Goal: Task Accomplishment & Management: Use online tool/utility

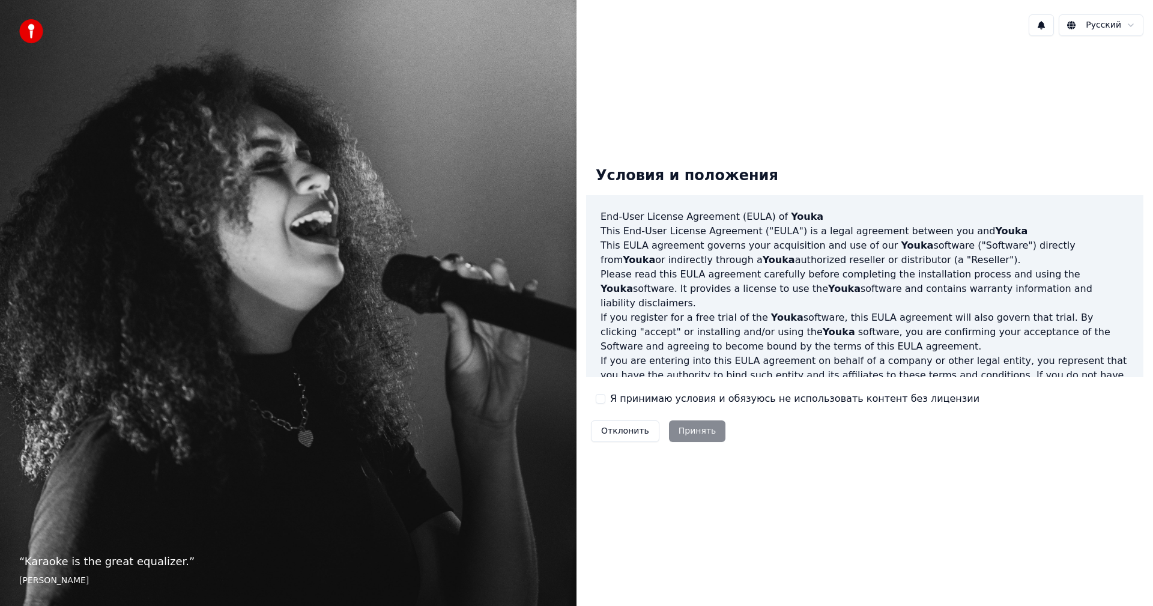
click at [599, 397] on button "Я принимаю условия и обязуюсь не использовать контент без лицензии" at bounding box center [601, 399] width 10 height 10
click at [693, 429] on button "Принять" at bounding box center [697, 432] width 57 height 22
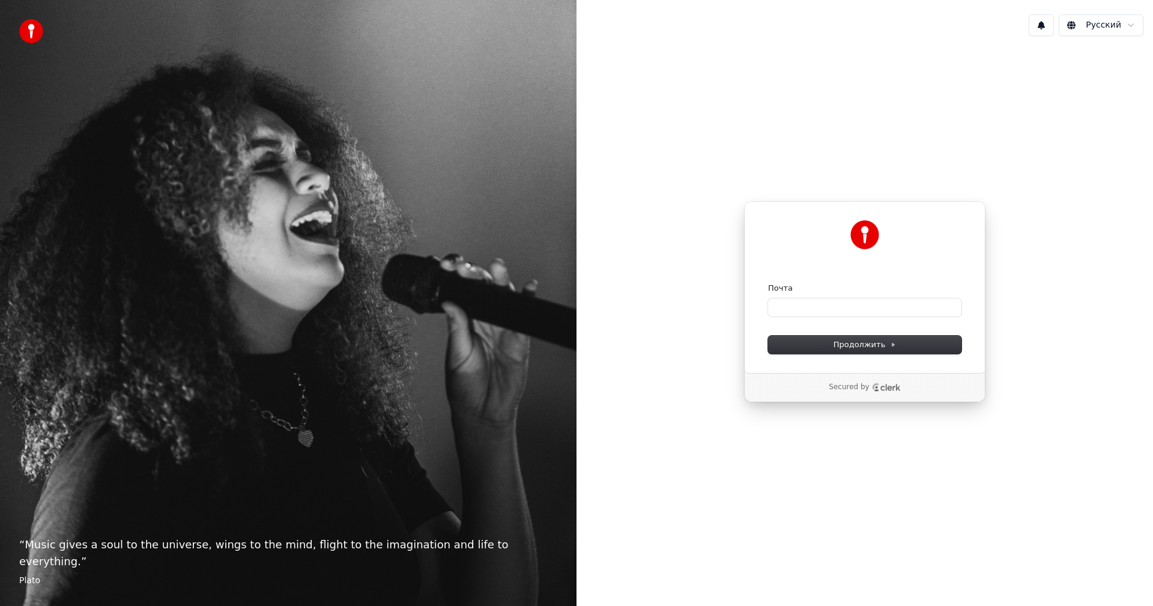
click at [791, 294] on div "Почта" at bounding box center [864, 300] width 193 height 34
click at [794, 315] on input "Почта" at bounding box center [864, 308] width 193 height 18
click at [839, 341] on span "Продолжить" at bounding box center [865, 344] width 63 height 11
type input "**********"
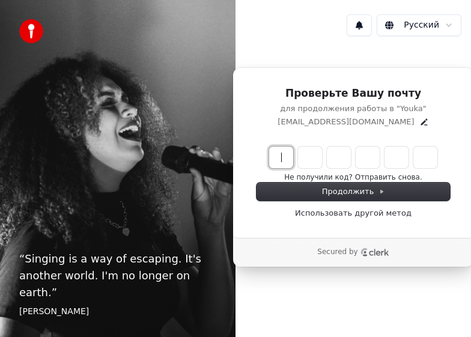
click at [285, 156] on input "Enter verification code" at bounding box center [365, 158] width 192 height 22
paste input "******"
type input "******"
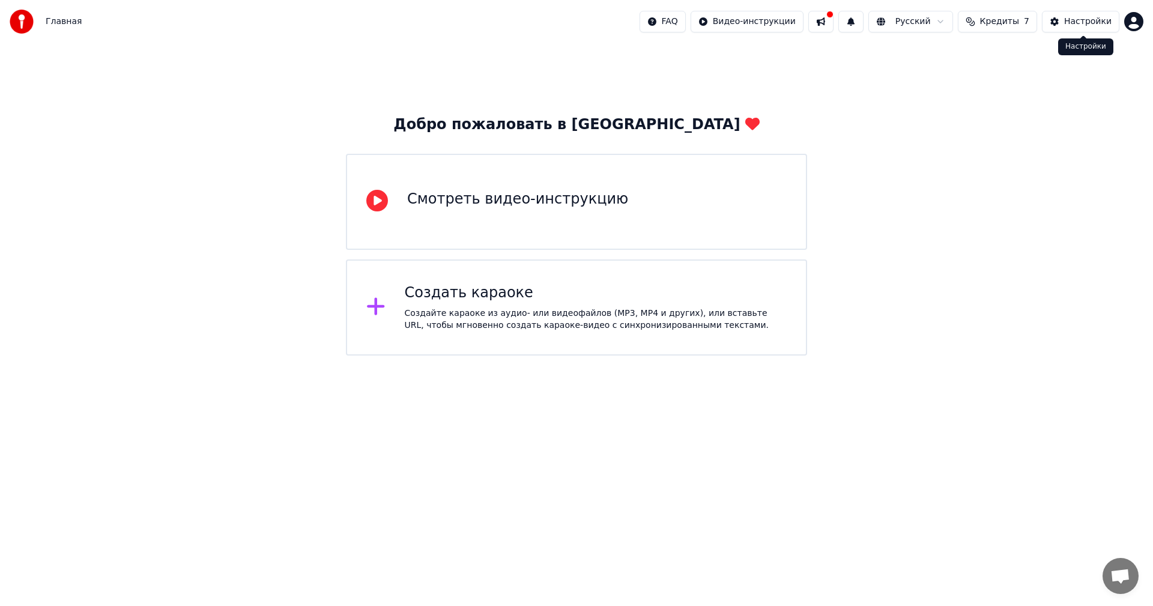
click at [470, 22] on div "Настройки" at bounding box center [1088, 22] width 47 height 12
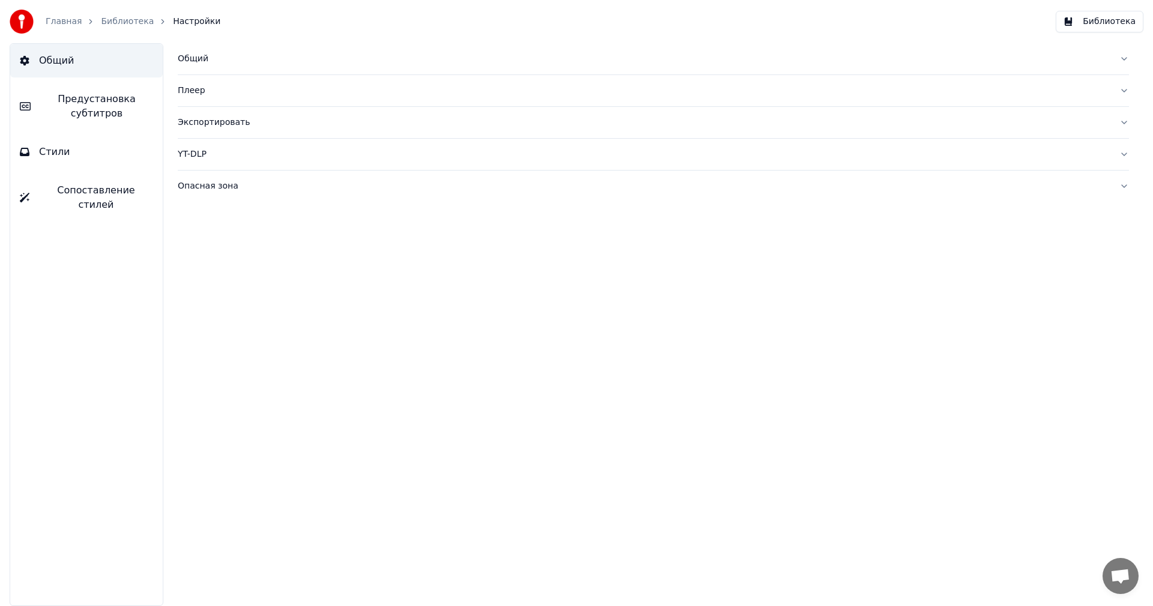
click at [192, 61] on div "Общий" at bounding box center [644, 59] width 932 height 12
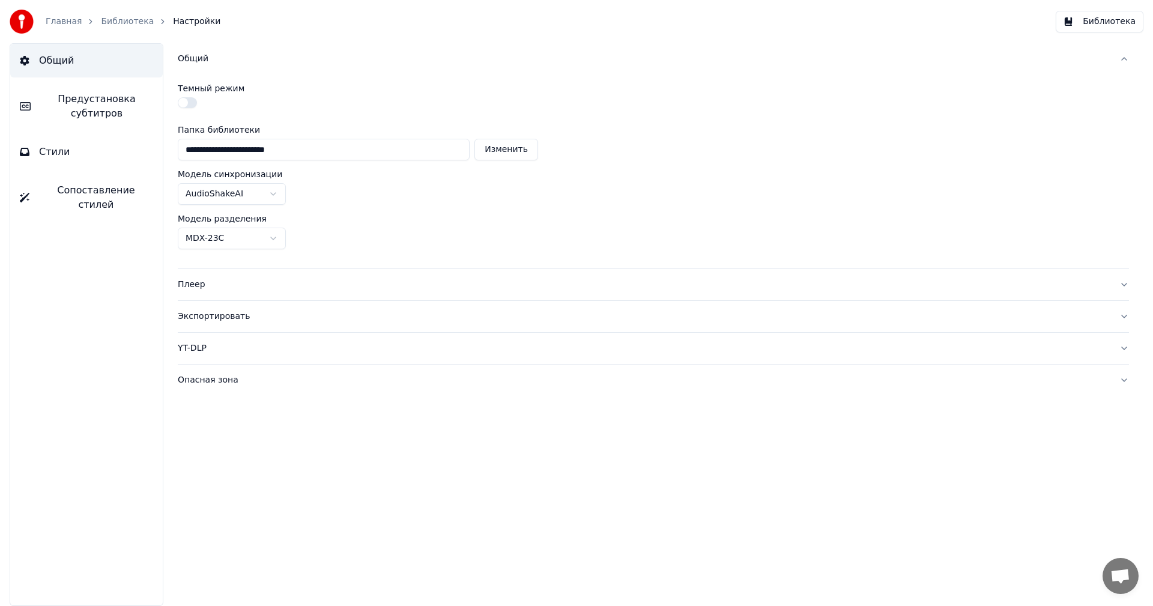
click at [183, 104] on button "button" at bounding box center [187, 102] width 19 height 11
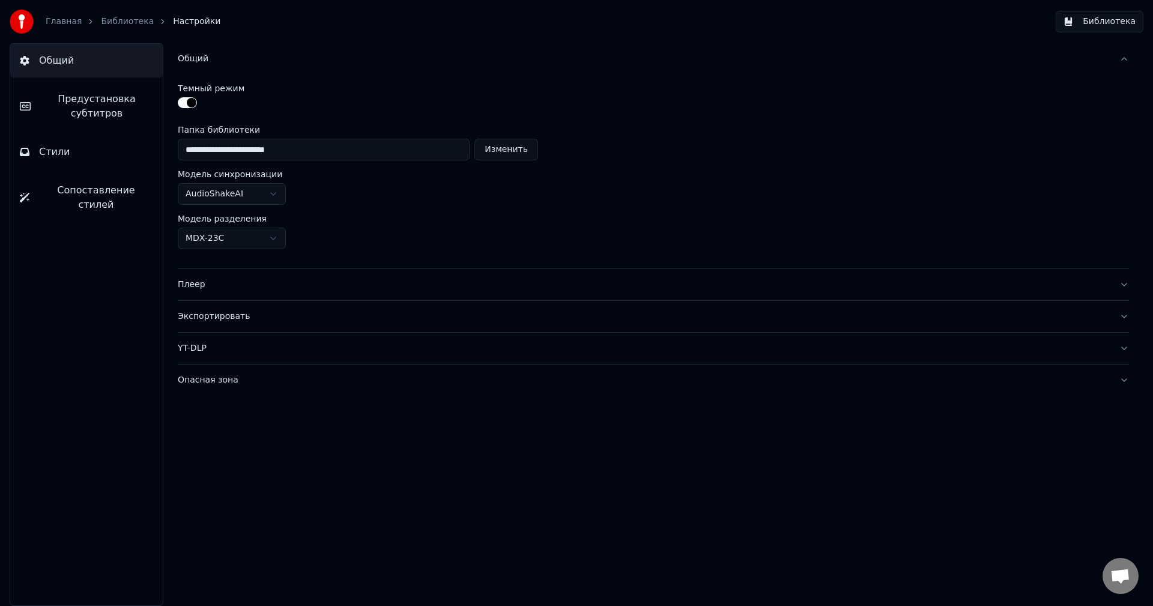
click at [68, 22] on link "Главная" at bounding box center [64, 22] width 36 height 12
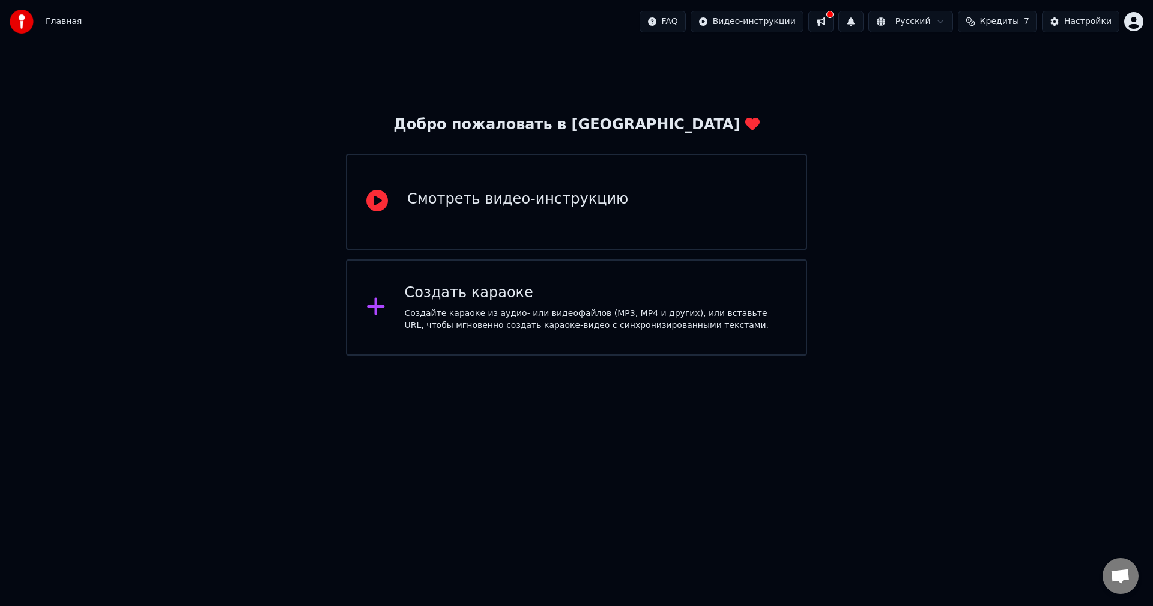
click at [470, 22] on span "Кредиты" at bounding box center [999, 22] width 39 height 12
click at [470, 63] on th "Пополнить" at bounding box center [929, 57] width 58 height 24
click at [470, 58] on th "Пополнить" at bounding box center [929, 57] width 58 height 24
click at [470, 121] on button "Обновить" at bounding box center [1004, 111] width 73 height 22
click at [1027, 27] on button "Кредиты 7" at bounding box center [997, 22] width 79 height 22
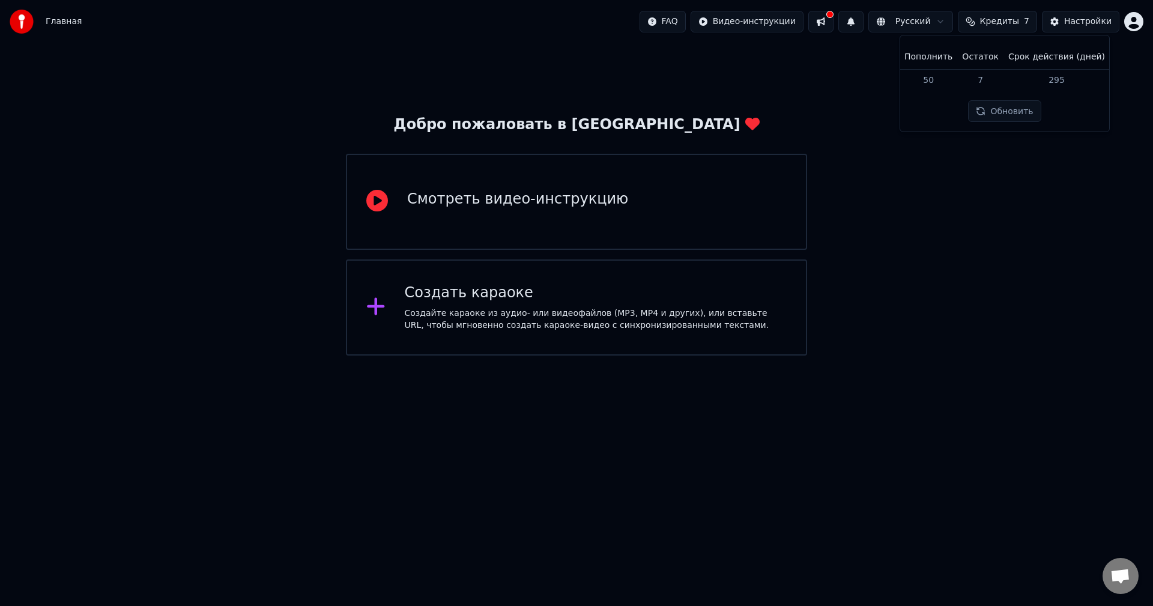
click at [1020, 111] on button "Обновить" at bounding box center [1004, 111] width 73 height 22
click at [1086, 23] on div "Настройки" at bounding box center [1088, 22] width 47 height 12
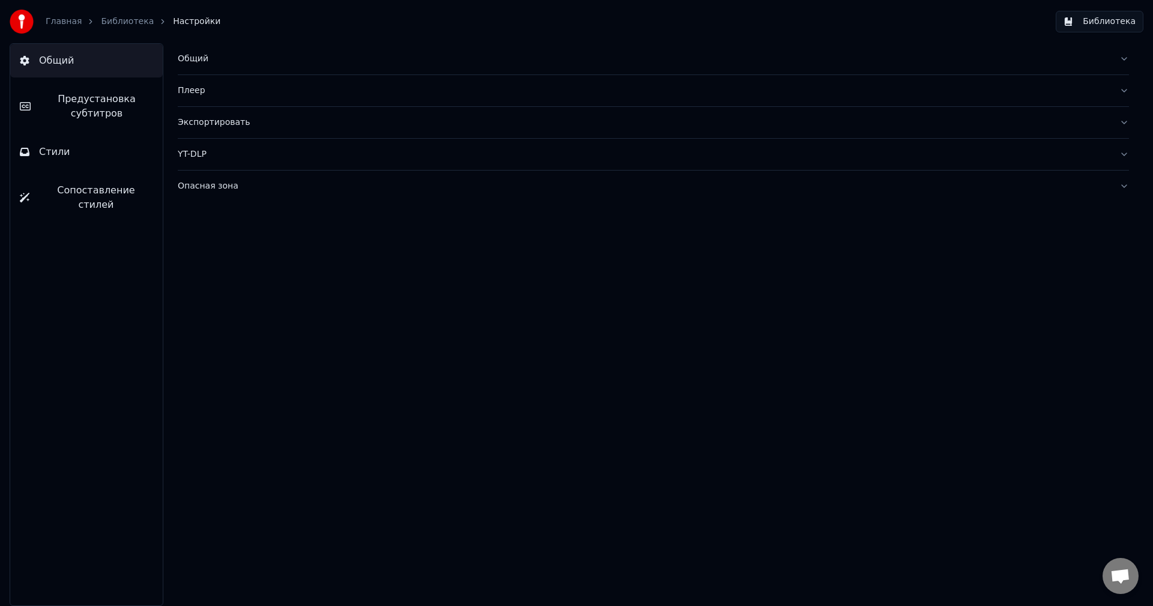
click at [56, 22] on link "Главная" at bounding box center [64, 22] width 36 height 12
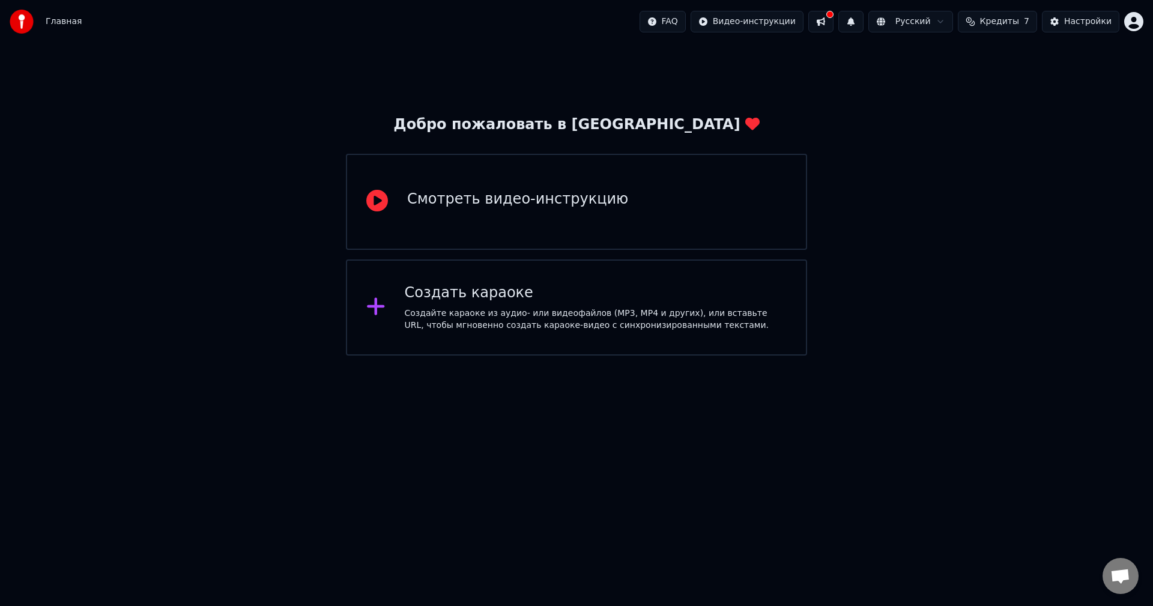
click at [1128, 24] on html "Главная FAQ Видео-инструкции Русский Кредиты 7 Настройки Добро пожаловать в You…" at bounding box center [576, 178] width 1153 height 356
click at [1053, 71] on span "Оплата" at bounding box center [1052, 77] width 32 height 12
click at [1015, 22] on span "Кредиты" at bounding box center [999, 22] width 39 height 12
click at [1051, 82] on td "295" at bounding box center [1057, 80] width 106 height 22
click at [924, 55] on th "Пополнить" at bounding box center [929, 57] width 58 height 24
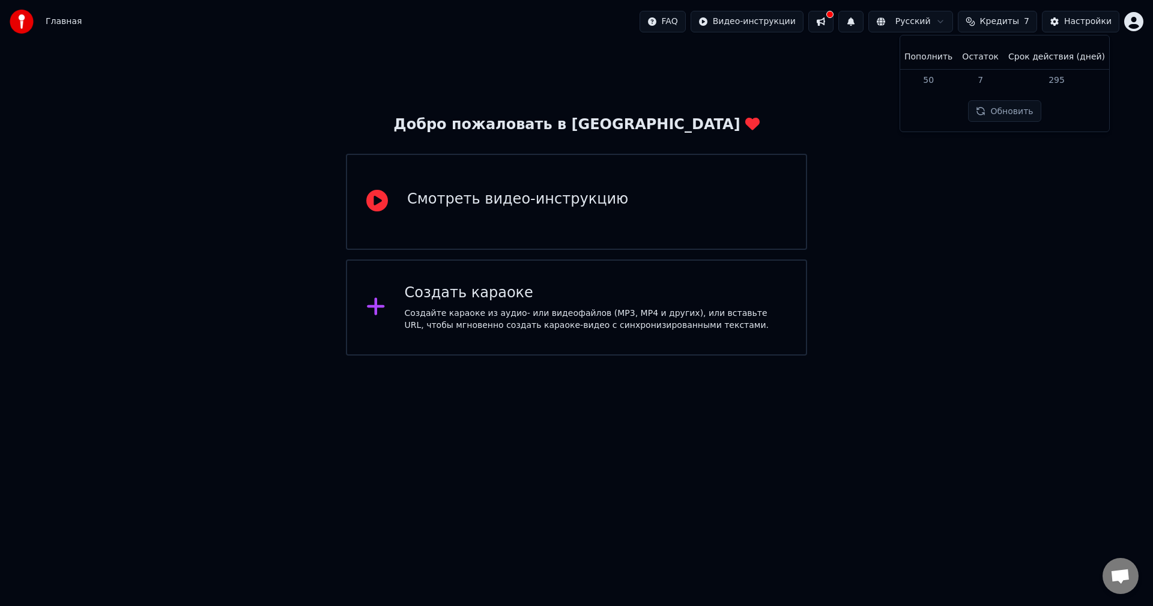
click at [942, 55] on th "Пополнить" at bounding box center [929, 57] width 58 height 24
click at [1013, 24] on span "Кредиты" at bounding box center [999, 22] width 39 height 12
click at [1013, 21] on span "Кредиты" at bounding box center [999, 22] width 39 height 12
click at [949, 58] on th "Пополнить" at bounding box center [929, 57] width 58 height 24
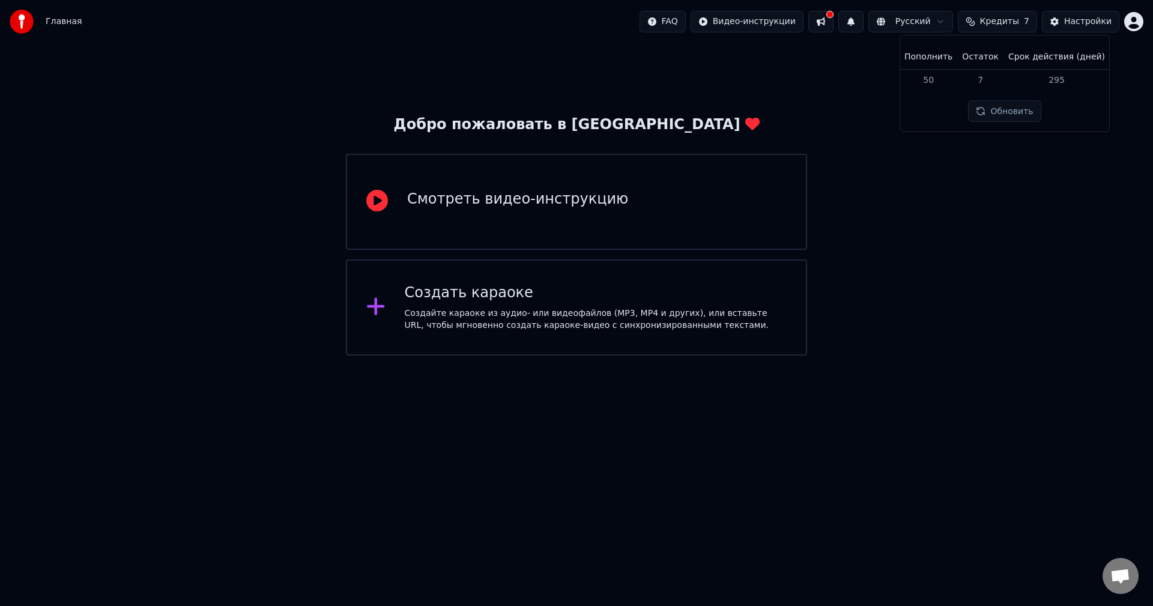
click at [1013, 24] on span "Кредиты" at bounding box center [999, 22] width 39 height 12
click at [1015, 19] on span "Кредиты" at bounding box center [999, 22] width 39 height 12
click at [1071, 15] on button "Настройки" at bounding box center [1080, 22] width 77 height 22
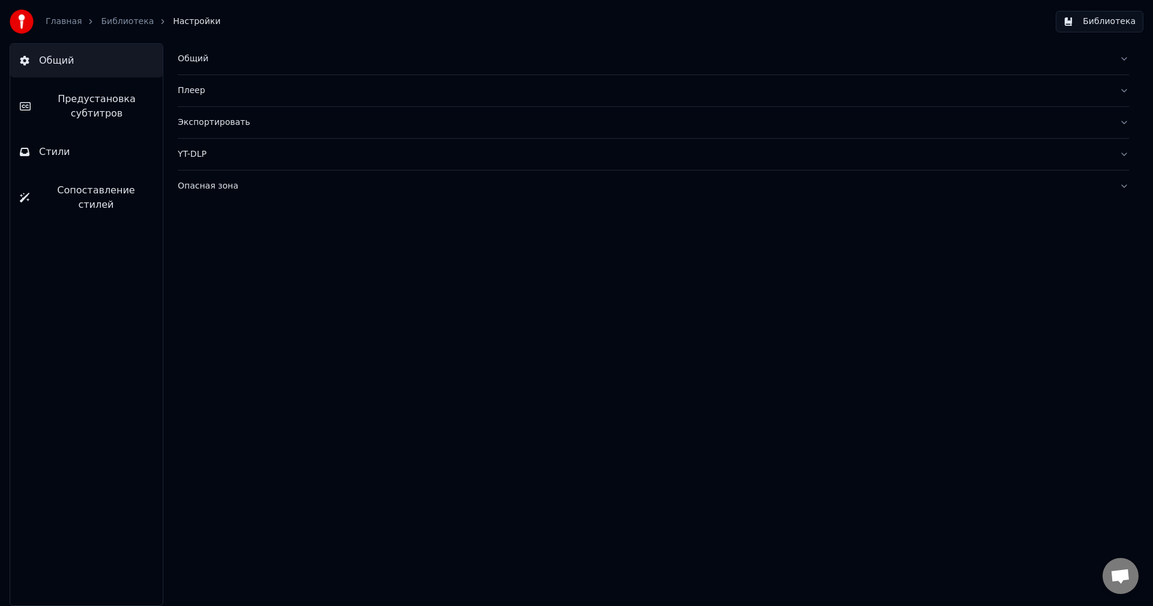
click at [1092, 21] on button "Библиотека" at bounding box center [1100, 22] width 88 height 22
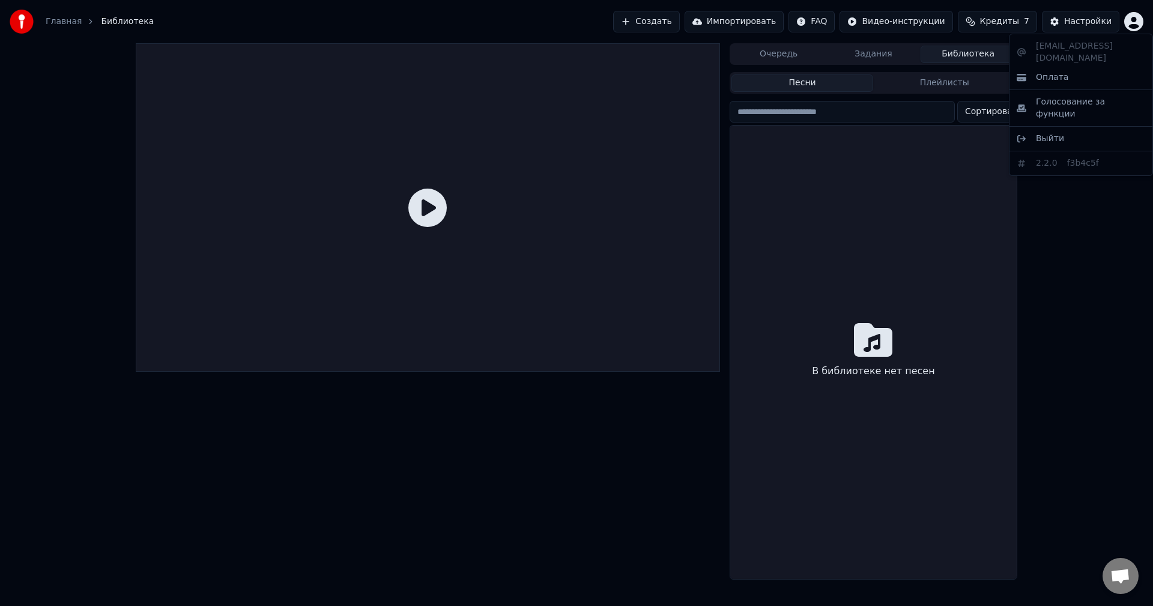
click at [1131, 24] on html "Главная Библиотека Создать Импортировать FAQ Видео-инструкции Кредиты 7 Настрой…" at bounding box center [576, 303] width 1153 height 606
click at [1060, 71] on span "Оплата" at bounding box center [1052, 77] width 32 height 12
click at [1137, 19] on html "Главная Библиотека Создать Импортировать FAQ Видео-инструкции Кредиты 7 Настрой…" at bounding box center [576, 303] width 1153 height 606
click at [1061, 45] on div "urologby@mail.ru Оплата Голосование за функции Выйти 2.2.0 f3b4c5f" at bounding box center [1081, 105] width 144 height 142
click at [996, 20] on html "Главная Библиотека Создать Импортировать FAQ Видео-инструкции Кредиты 7 Настрой…" at bounding box center [576, 303] width 1153 height 606
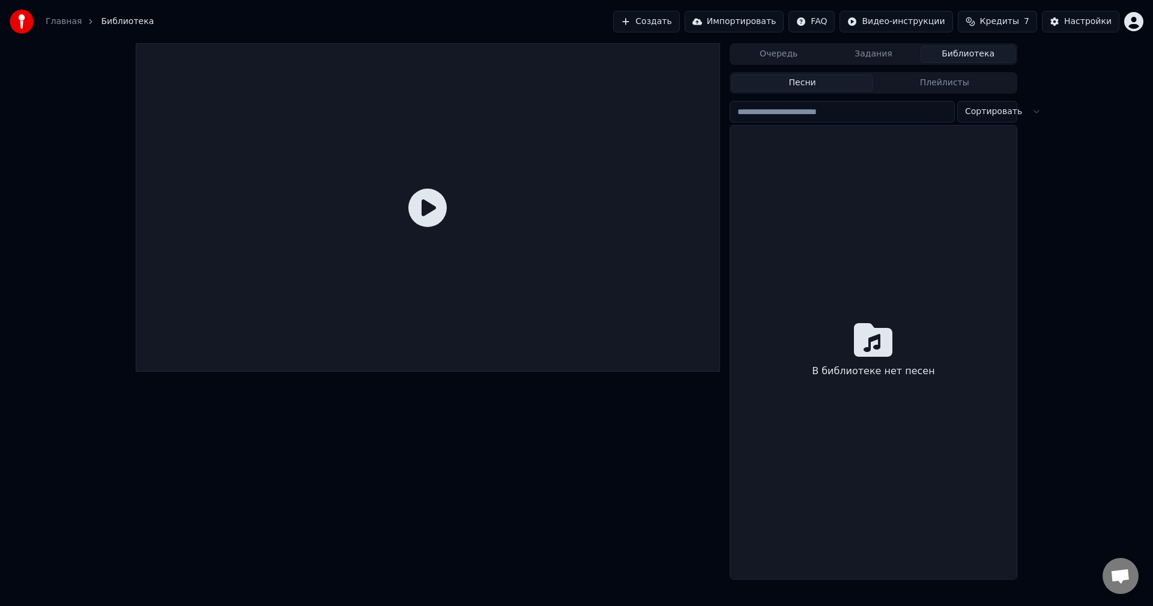
click at [55, 22] on link "Главная" at bounding box center [64, 22] width 36 height 12
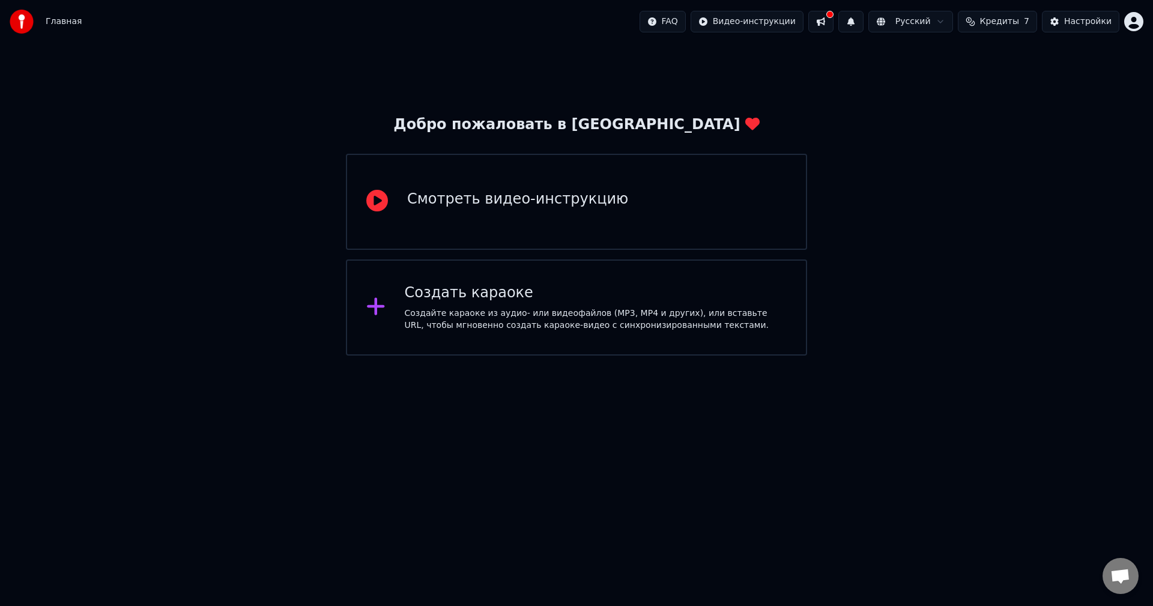
click at [497, 308] on div "Создайте караоке из аудио- или видеофайлов (MP3, MP4 и других), или вставьте UR…" at bounding box center [596, 320] width 383 height 24
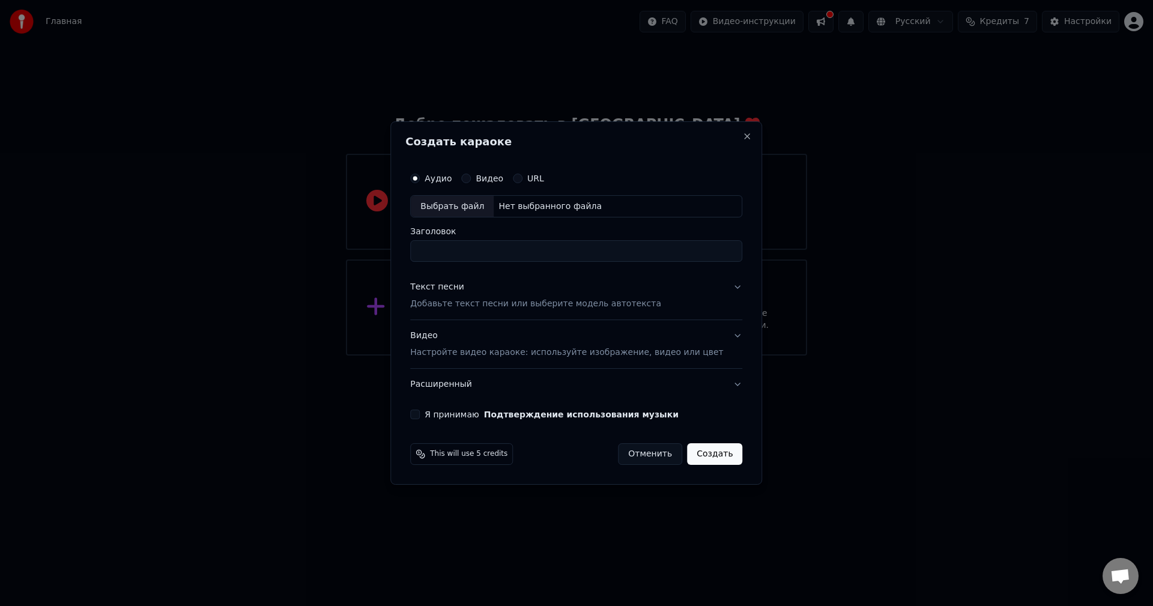
click at [724, 133] on div "Создать караоке Аудио Видео URL Выбрать файл Нет выбранного файла Заголовок Тек…" at bounding box center [577, 303] width 372 height 364
click at [743, 138] on button "Close" at bounding box center [748, 137] width 10 height 10
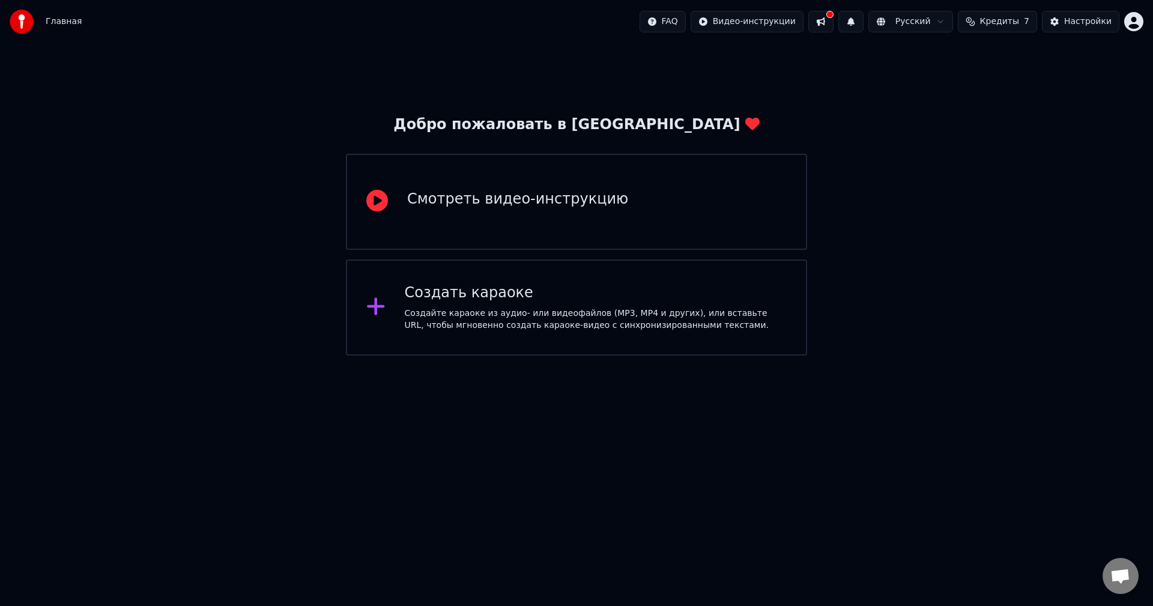
click at [834, 22] on button at bounding box center [821, 22] width 25 height 22
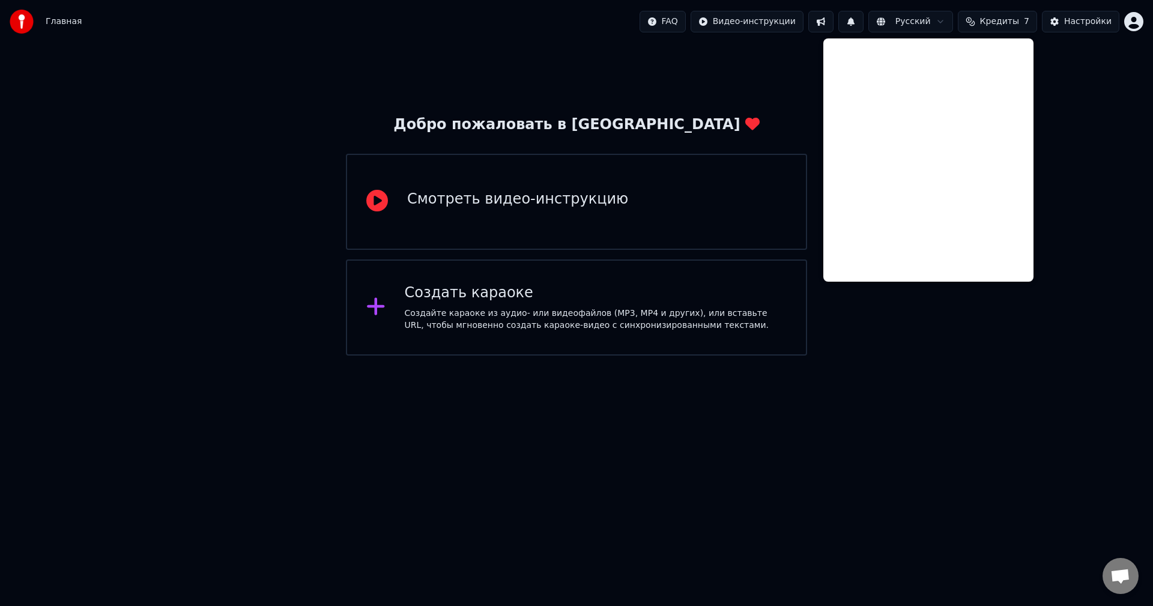
click at [864, 26] on button at bounding box center [851, 22] width 25 height 22
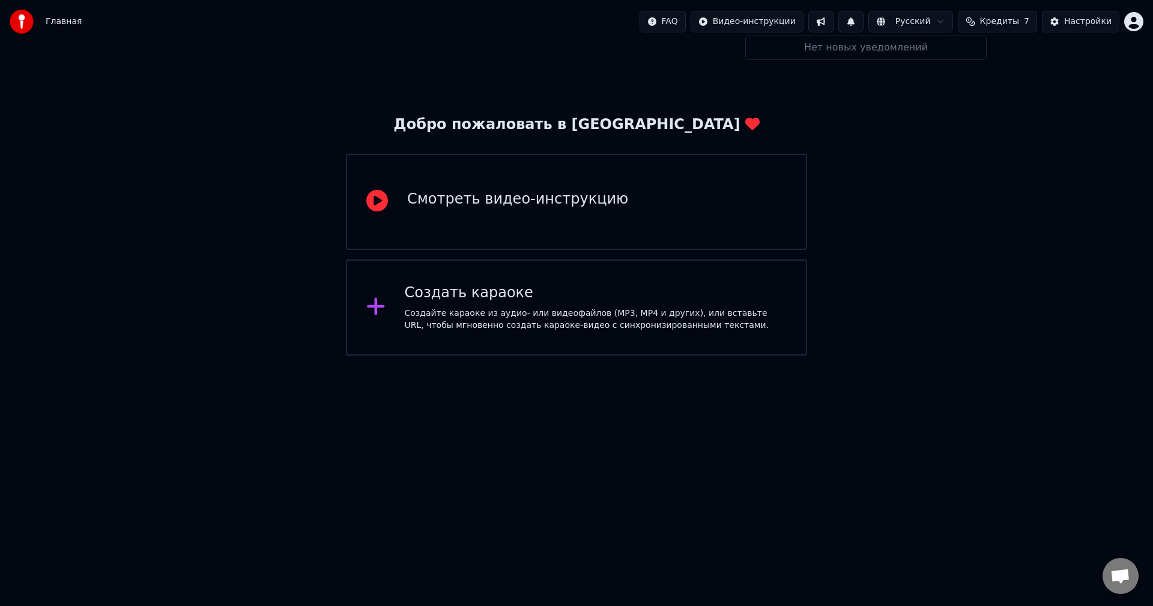
click at [905, 23] on html "Главная FAQ Видео-инструкции Русский Кредиты 7 Настройки Добро пожаловать в You…" at bounding box center [576, 178] width 1153 height 356
click at [693, 19] on html "Главная FAQ Видео-инструкции Русский Кредиты 7 Настройки Добро пожаловать в You…" at bounding box center [576, 178] width 1153 height 356
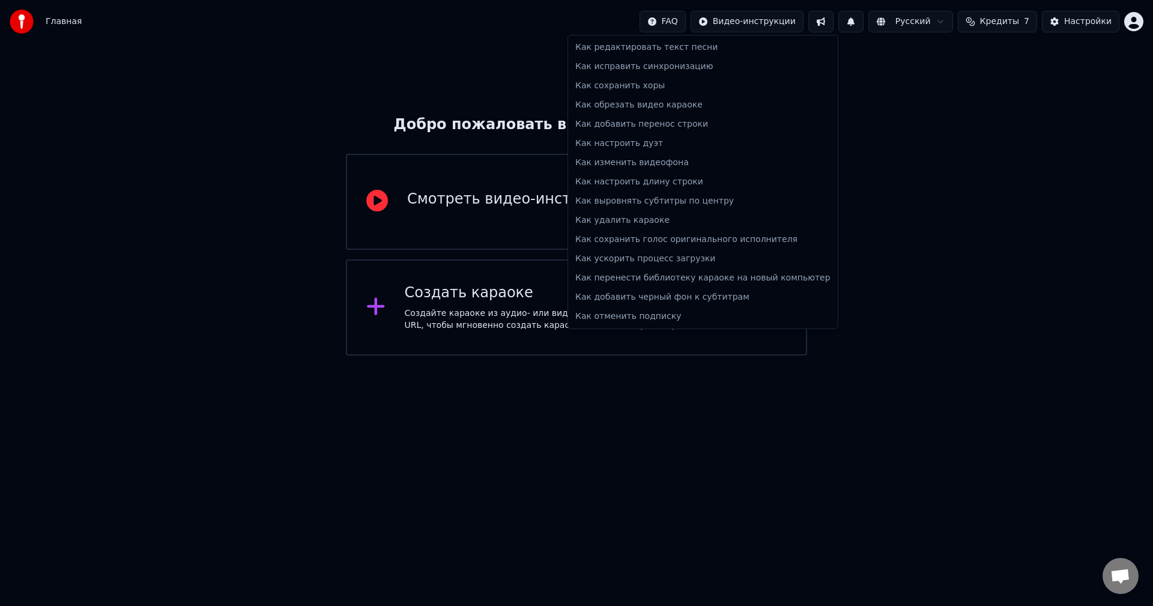
click at [690, 26] on html "Главная FAQ Видео-инструкции Русский Кредиты 7 Настройки Добро пожаловать в You…" at bounding box center [576, 178] width 1153 height 356
click at [875, 59] on html "Главная FAQ Видео-инструкции Русский Кредиты 7 Настройки Добро пожаловать в You…" at bounding box center [576, 178] width 1153 height 356
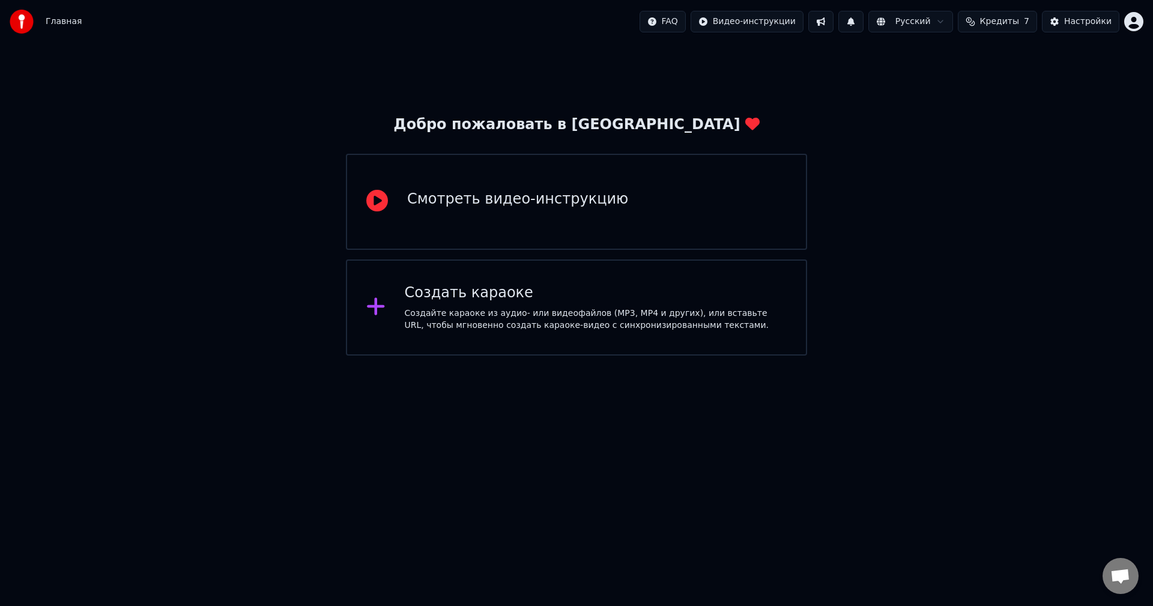
click at [1010, 25] on span "Кредиты" at bounding box center [999, 22] width 39 height 12
click at [1005, 113] on button "Обновить" at bounding box center [1004, 111] width 73 height 22
click at [932, 57] on th "Пополнить" at bounding box center [929, 57] width 58 height 24
click at [934, 83] on td "50" at bounding box center [929, 80] width 58 height 22
click at [938, 81] on td "50" at bounding box center [929, 80] width 58 height 22
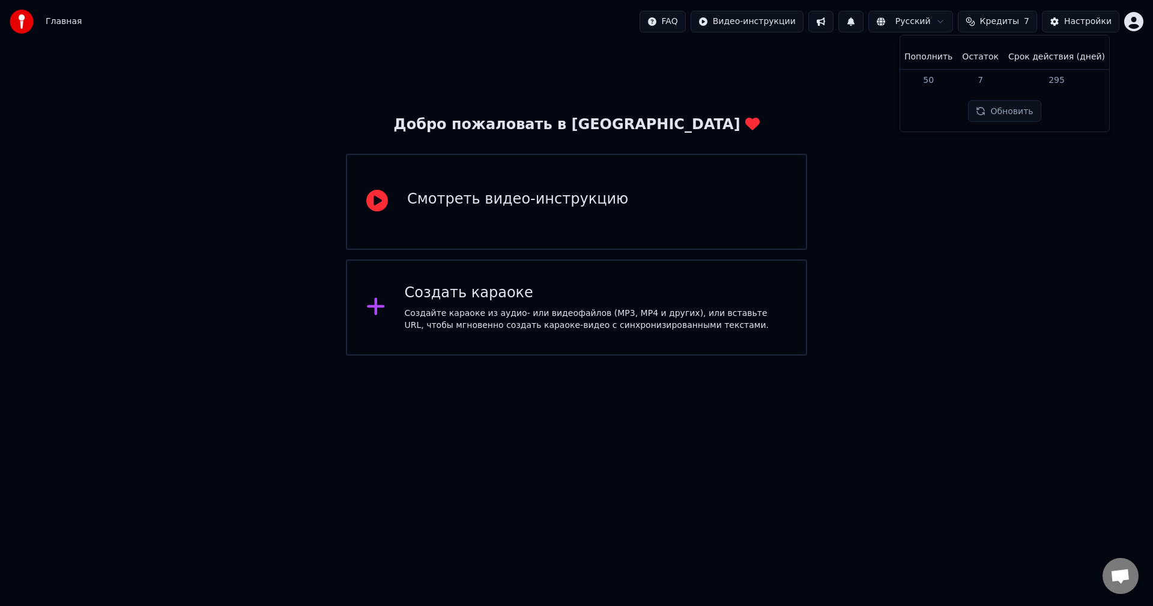
click at [1020, 20] on span "Кредиты" at bounding box center [999, 22] width 39 height 12
click at [1066, 21] on button "Настройки" at bounding box center [1080, 22] width 77 height 22
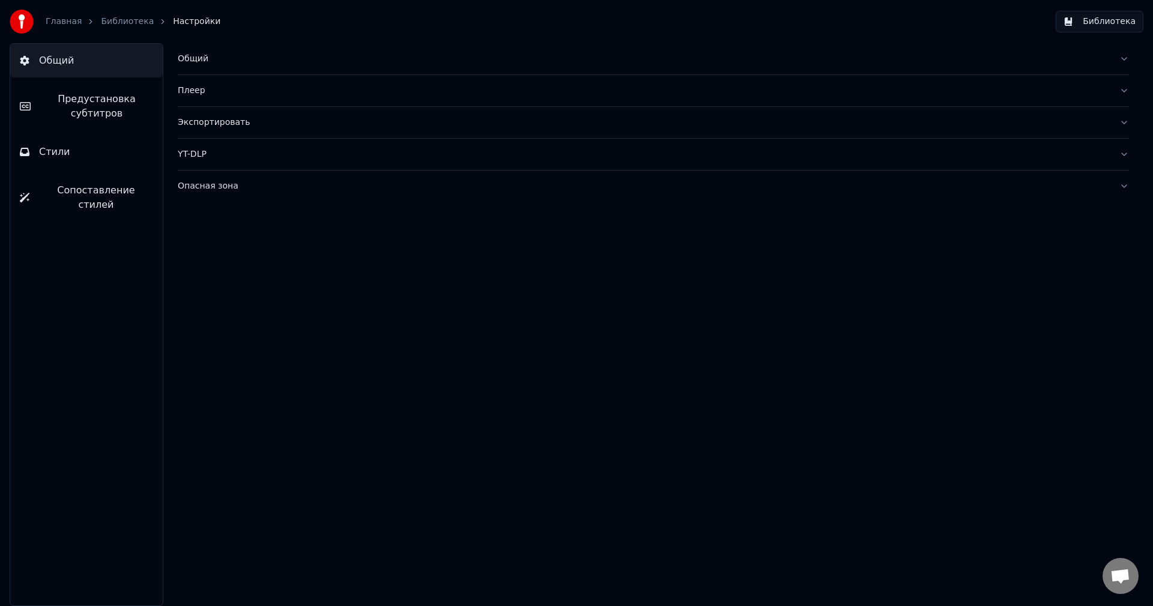
click at [200, 61] on div "Общий" at bounding box center [644, 59] width 932 height 12
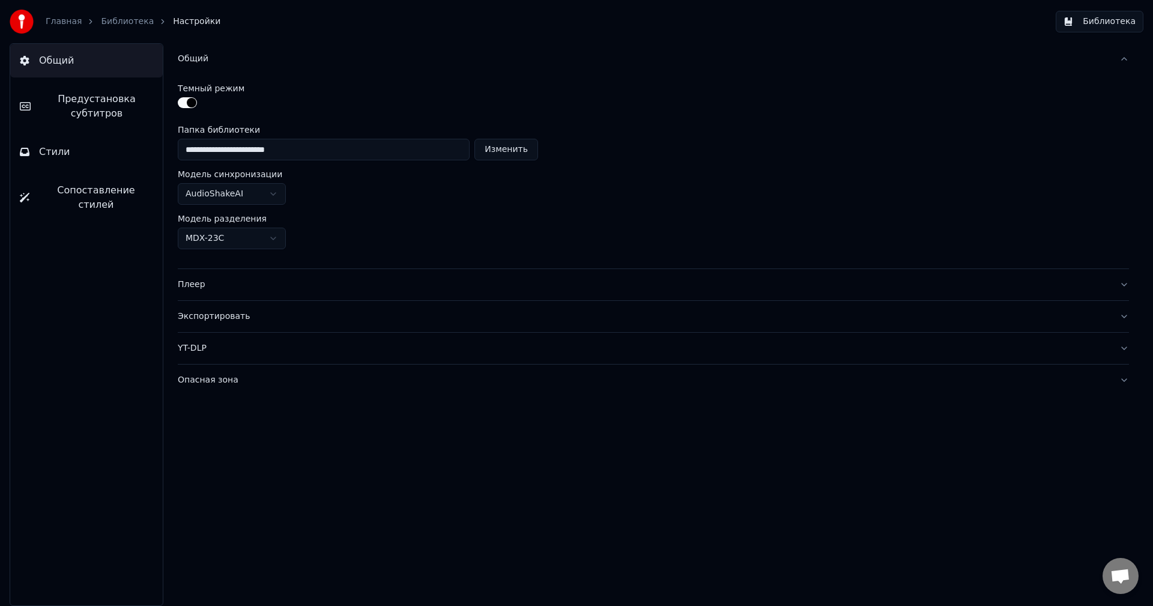
click at [200, 61] on div "Общий" at bounding box center [644, 59] width 932 height 12
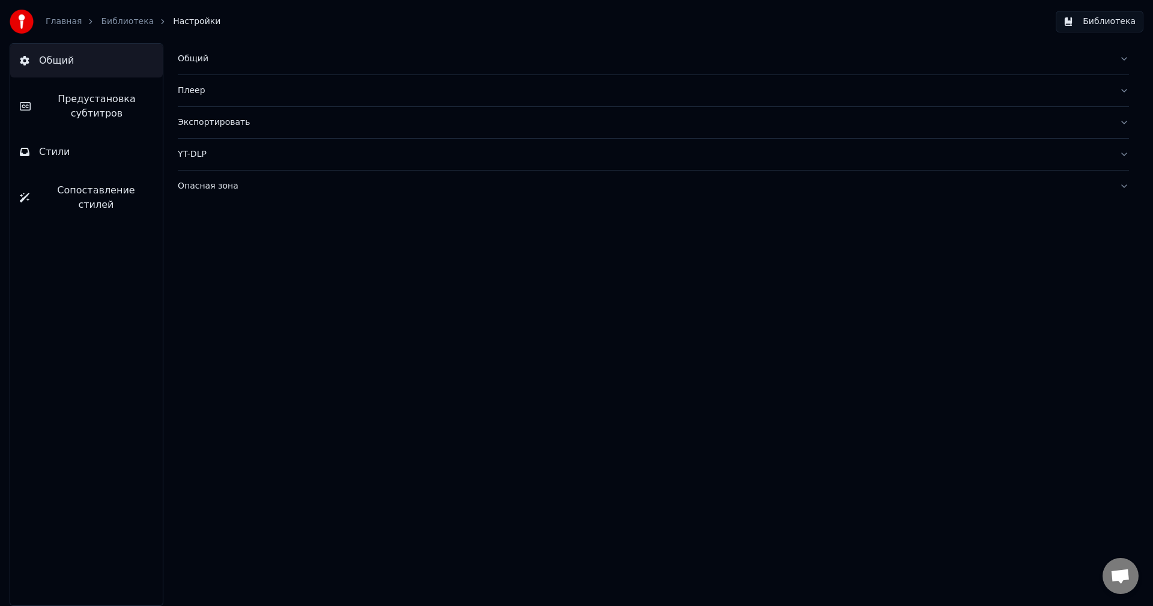
click at [195, 86] on div "Плеер" at bounding box center [644, 91] width 932 height 12
click at [199, 126] on div "Экспортировать" at bounding box center [644, 123] width 932 height 12
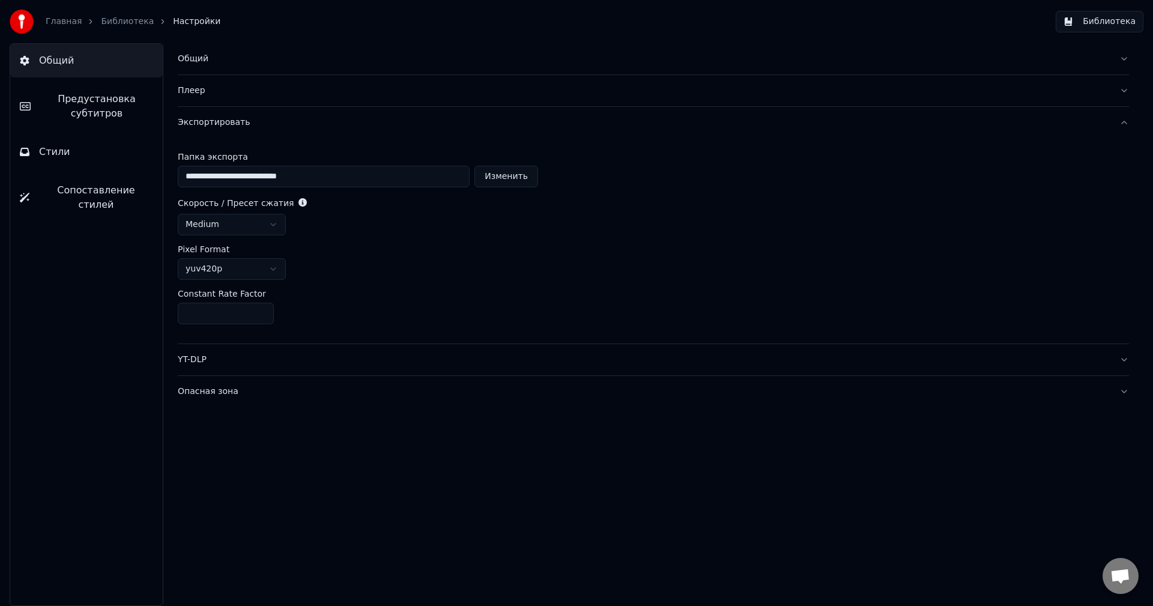
click at [199, 124] on div "Экспортировать" at bounding box center [644, 123] width 932 height 12
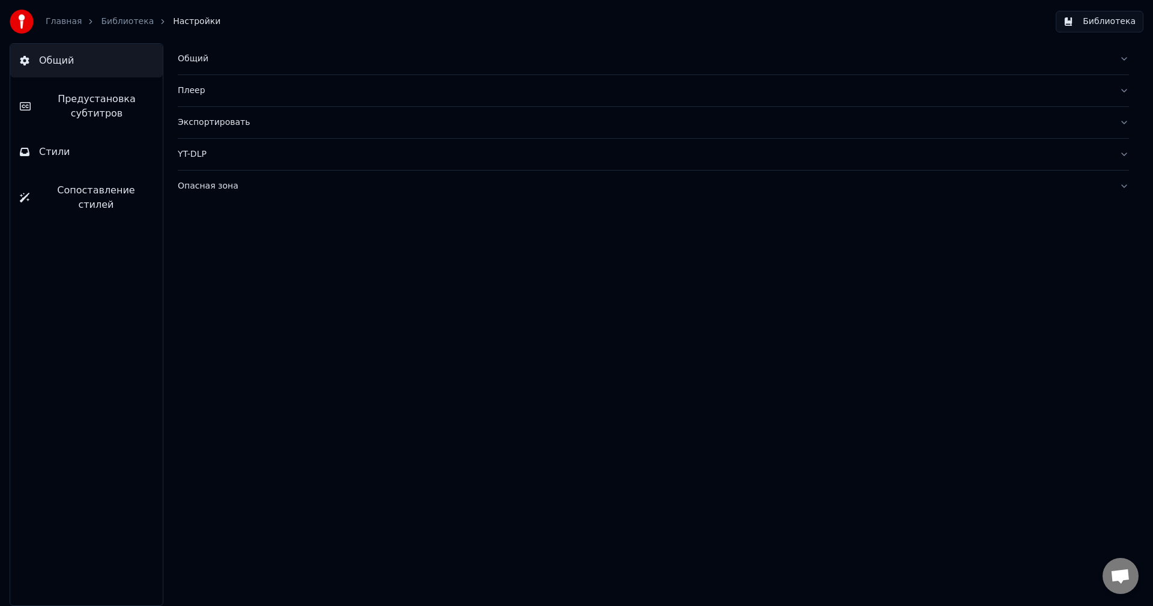
click at [199, 149] on div "YT-DLP" at bounding box center [644, 154] width 932 height 12
click at [202, 187] on div "Опасная зона" at bounding box center [644, 186] width 932 height 12
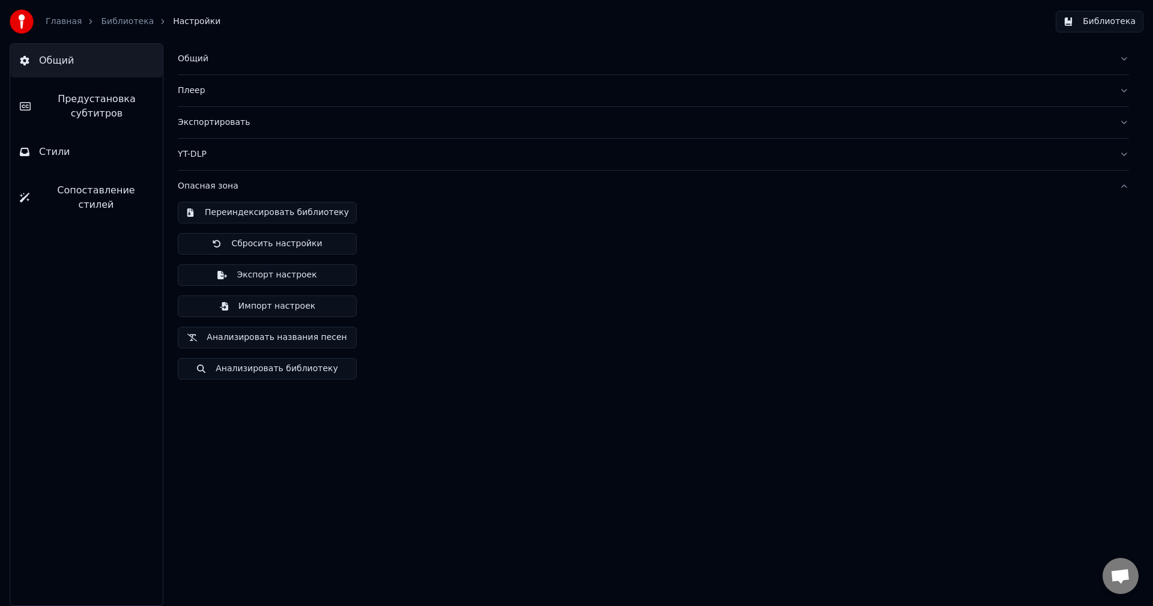
click at [202, 187] on div "Опасная зона" at bounding box center [644, 186] width 932 height 12
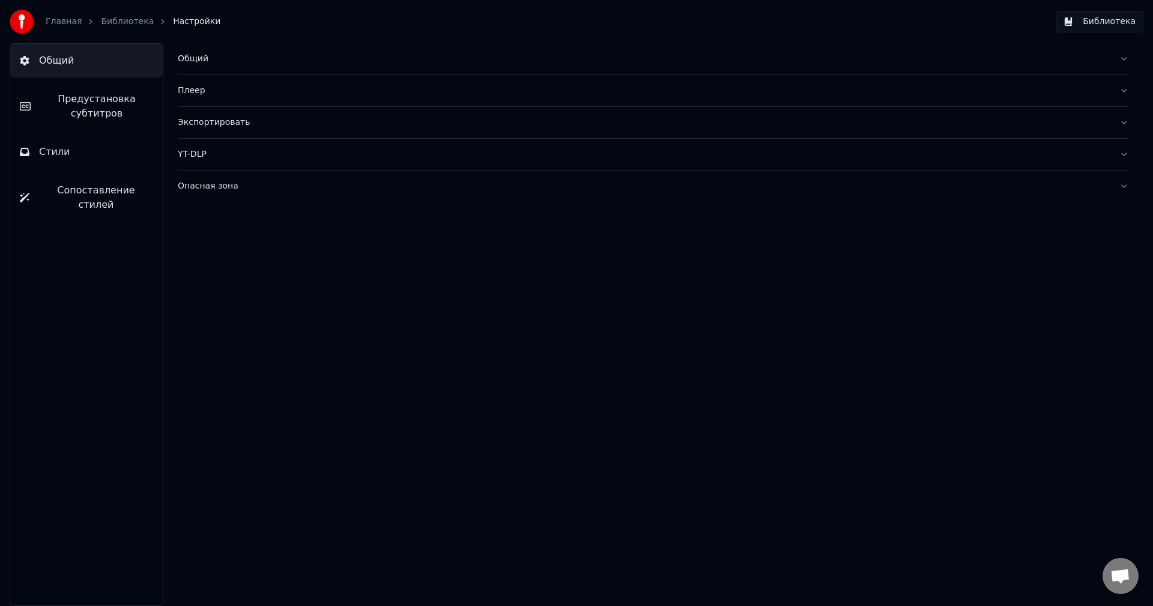
click at [1112, 22] on button "Библиотека" at bounding box center [1100, 22] width 88 height 22
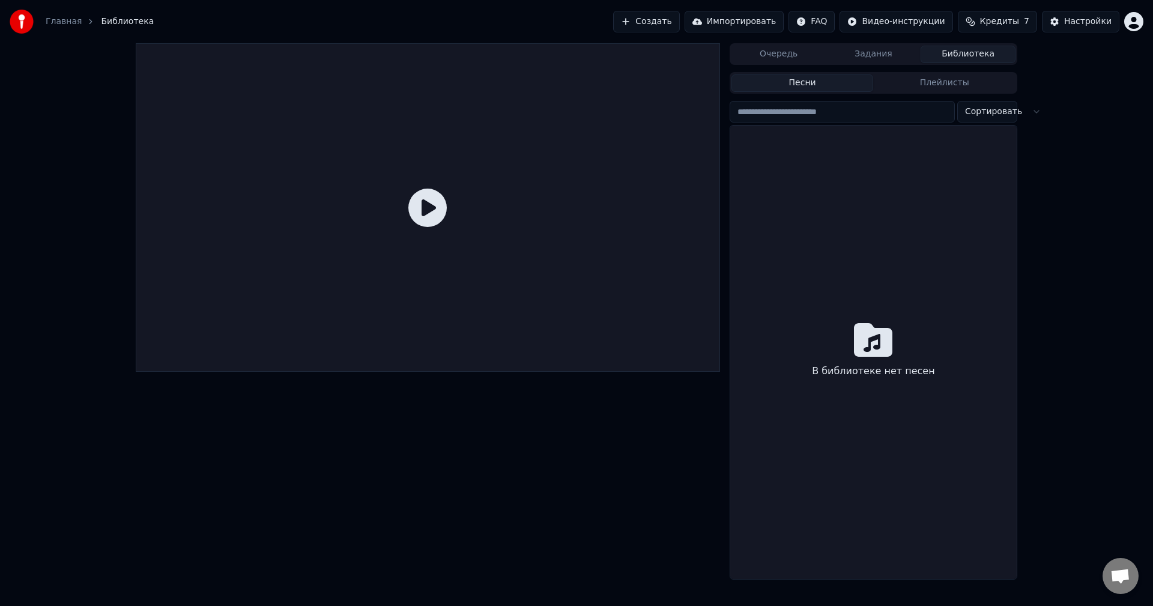
click at [416, 201] on icon at bounding box center [428, 208] width 38 height 38
click at [420, 203] on icon at bounding box center [428, 208] width 38 height 38
click at [891, 61] on button "Задания" at bounding box center [874, 54] width 95 height 17
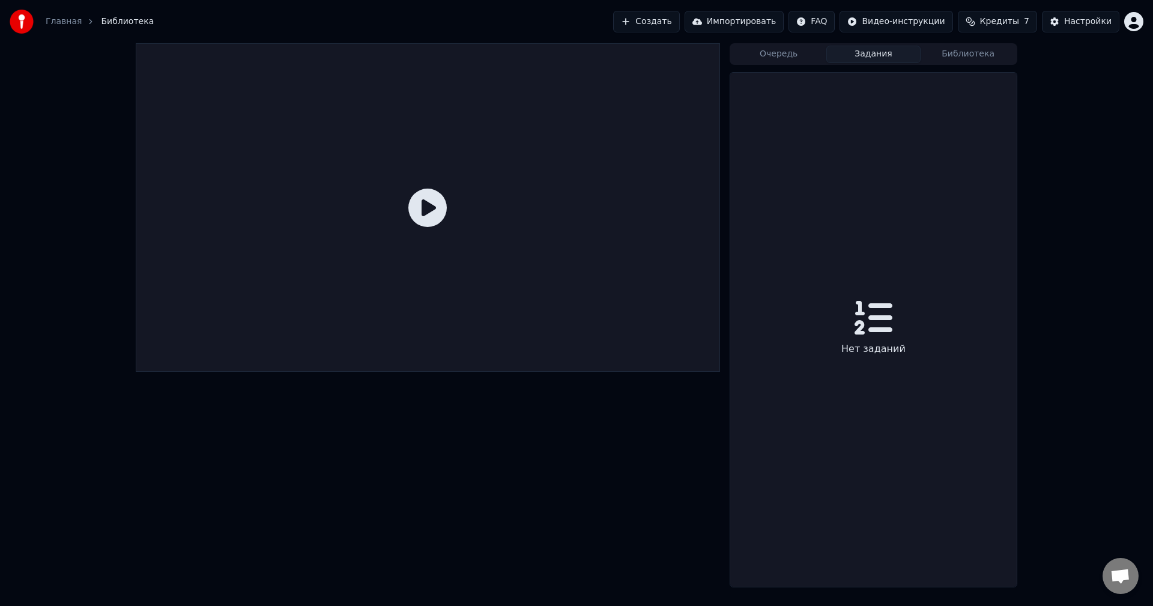
click at [783, 58] on button "Очередь" at bounding box center [779, 54] width 95 height 17
click at [1083, 22] on div "Настройки" at bounding box center [1088, 22] width 47 height 12
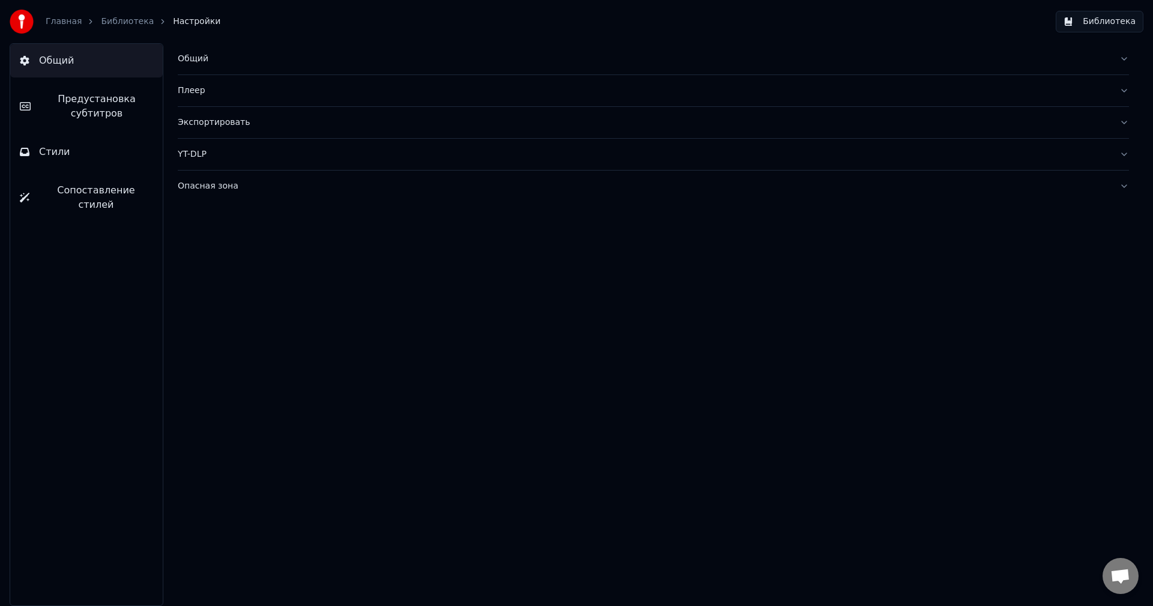
click at [1087, 20] on button "Библиотека" at bounding box center [1100, 22] width 88 height 22
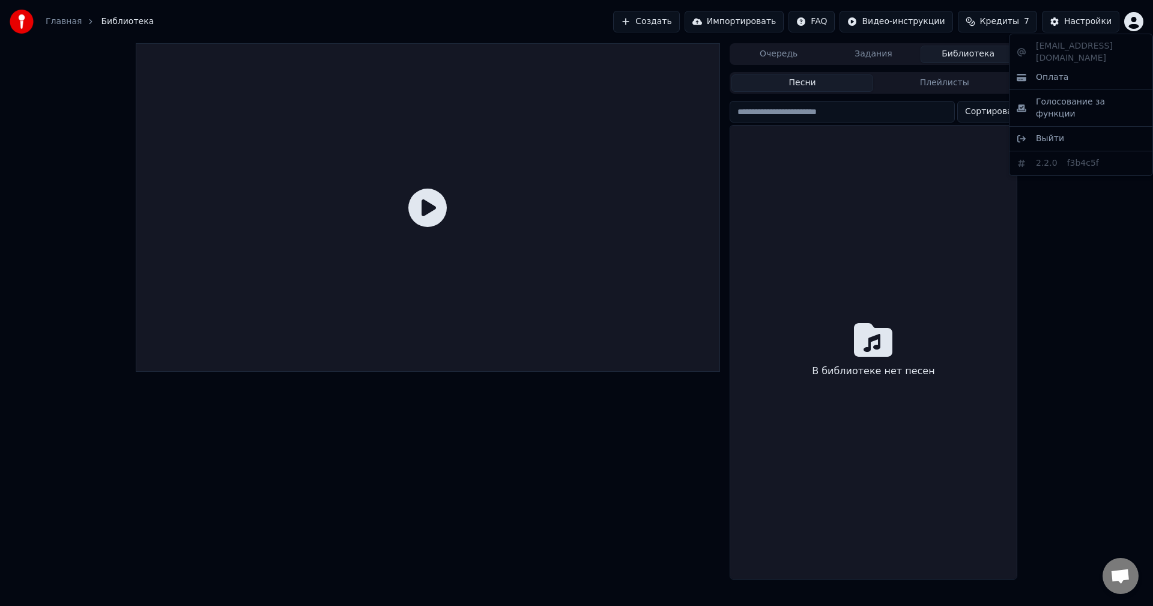
click at [1128, 23] on html "Главная Библиотека Создать Импортировать FAQ Видео-инструкции Кредиты 7 Настрой…" at bounding box center [576, 303] width 1153 height 606
click at [1039, 71] on span "Оплата" at bounding box center [1052, 77] width 32 height 12
click at [1010, 20] on span "Кредиты" at bounding box center [999, 22] width 39 height 12
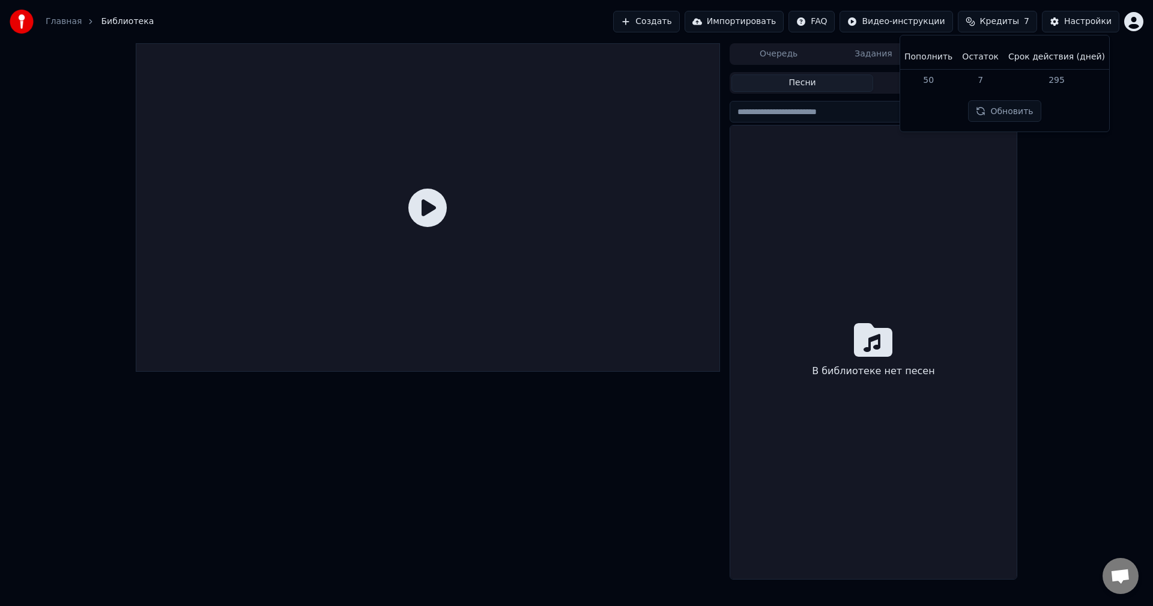
click at [941, 60] on th "Пополнить" at bounding box center [929, 57] width 58 height 24
click at [992, 20] on span "Кредиты" at bounding box center [999, 22] width 39 height 12
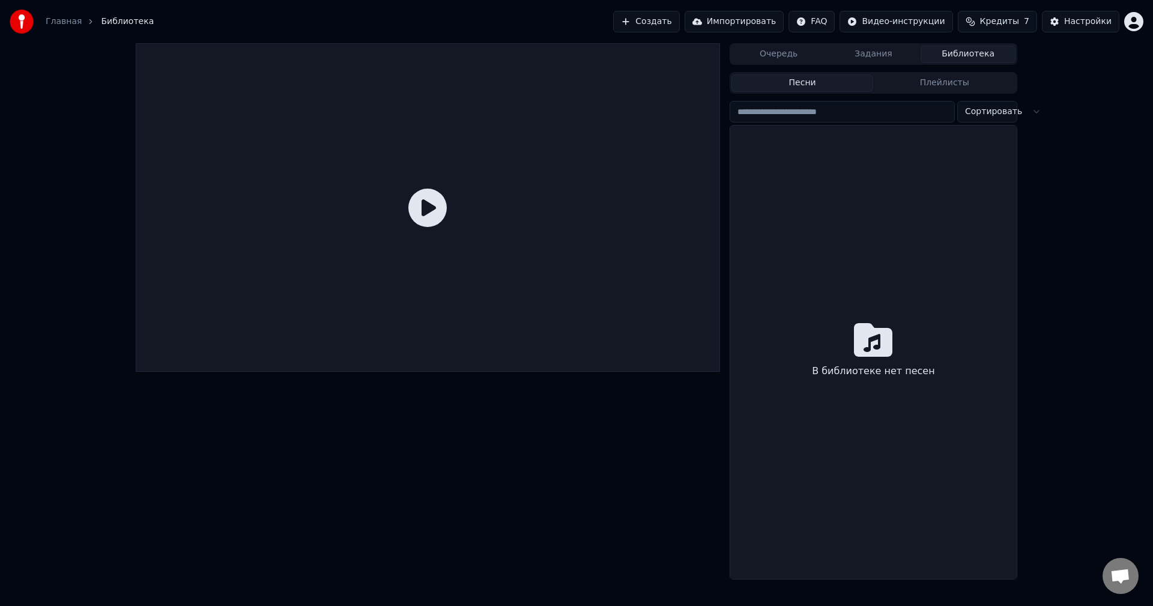
click at [984, 19] on button "Кредиты 7" at bounding box center [997, 22] width 79 height 22
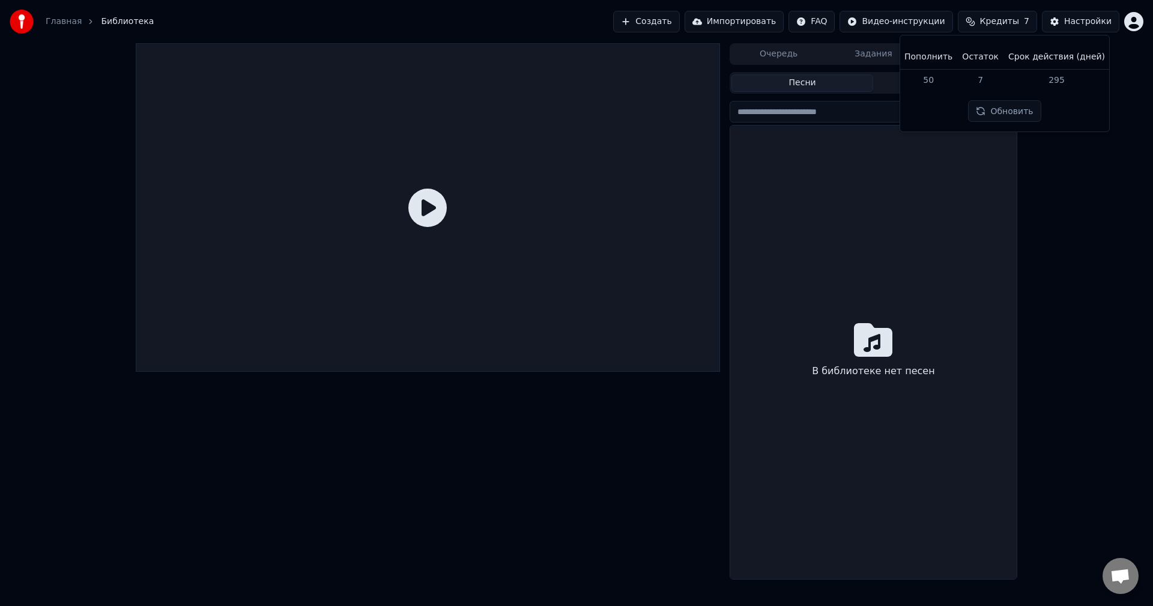
click at [943, 81] on td "50" at bounding box center [929, 80] width 58 height 22
click at [1003, 111] on button "Обновить" at bounding box center [1004, 111] width 73 height 22
click at [1056, 79] on td "295" at bounding box center [1057, 80] width 106 height 22
click at [901, 22] on html "Главная Библиотека Создать Импортировать FAQ Видео-инструкции Кредиты 7 Настрой…" at bounding box center [576, 303] width 1153 height 606
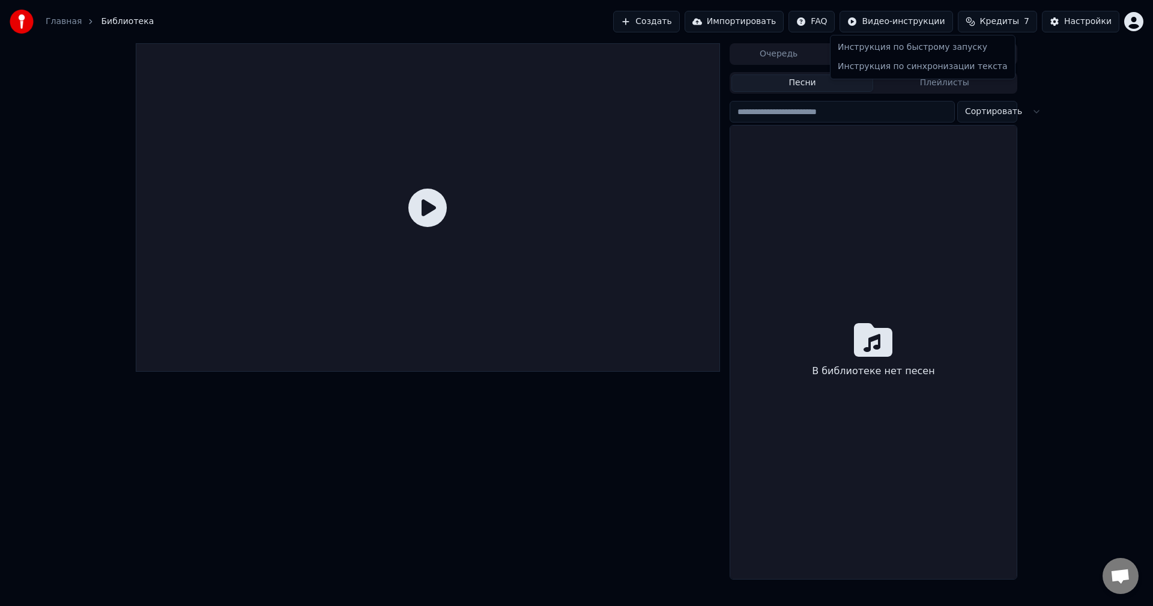
click at [1019, 19] on html "Главная Библиотека Создать Импортировать FAQ Видео-инструкции Кредиты 7 Настрой…" at bounding box center [576, 303] width 1153 height 606
click at [1019, 19] on span "Кредиты" at bounding box center [999, 22] width 39 height 12
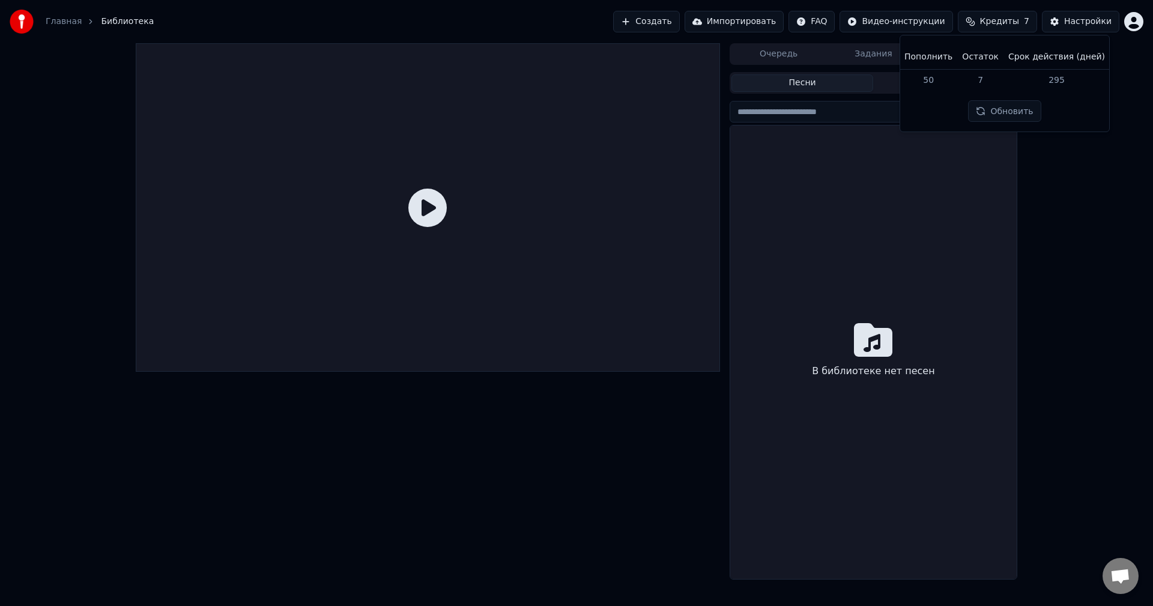
click at [1019, 19] on span "Кредиты" at bounding box center [999, 22] width 39 height 12
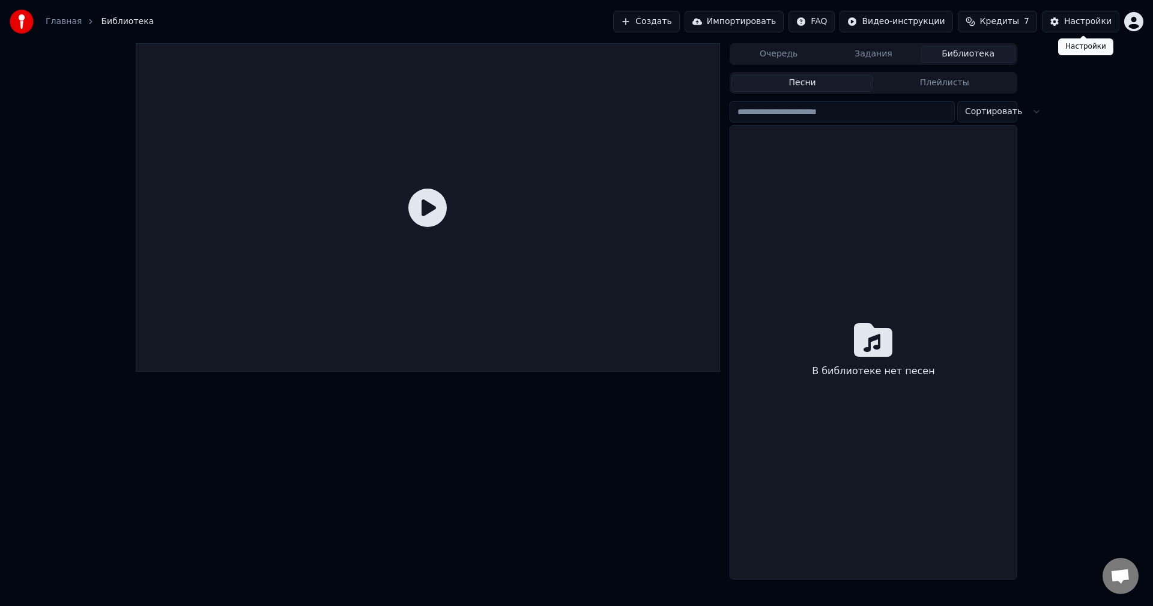
click at [1059, 25] on button "Настройки" at bounding box center [1080, 22] width 77 height 22
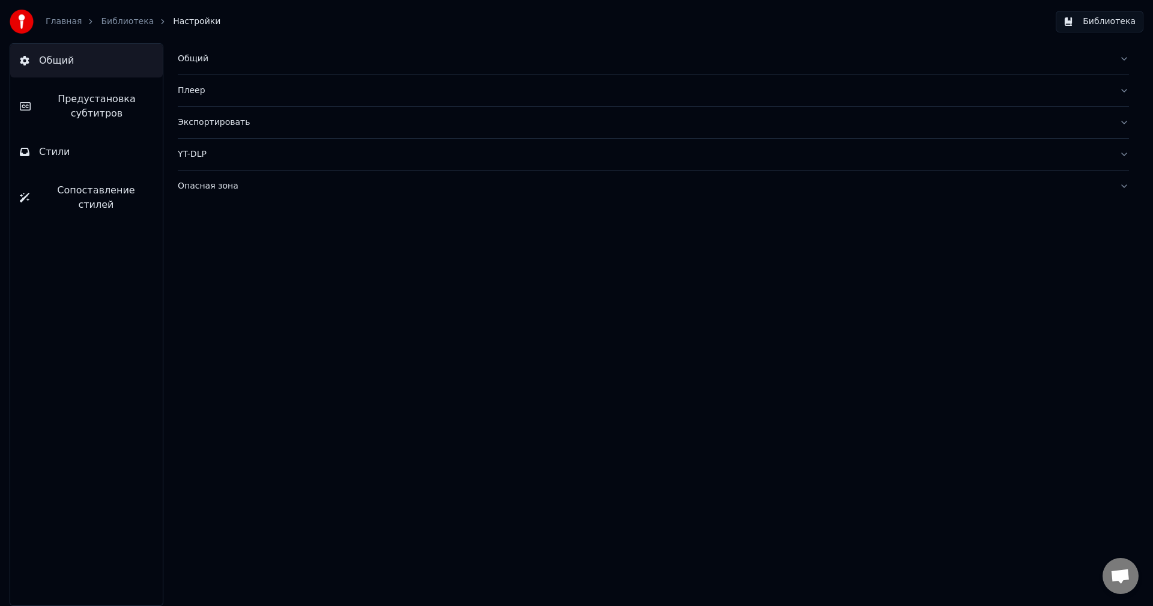
click at [1076, 21] on button "Библиотека" at bounding box center [1100, 22] width 88 height 22
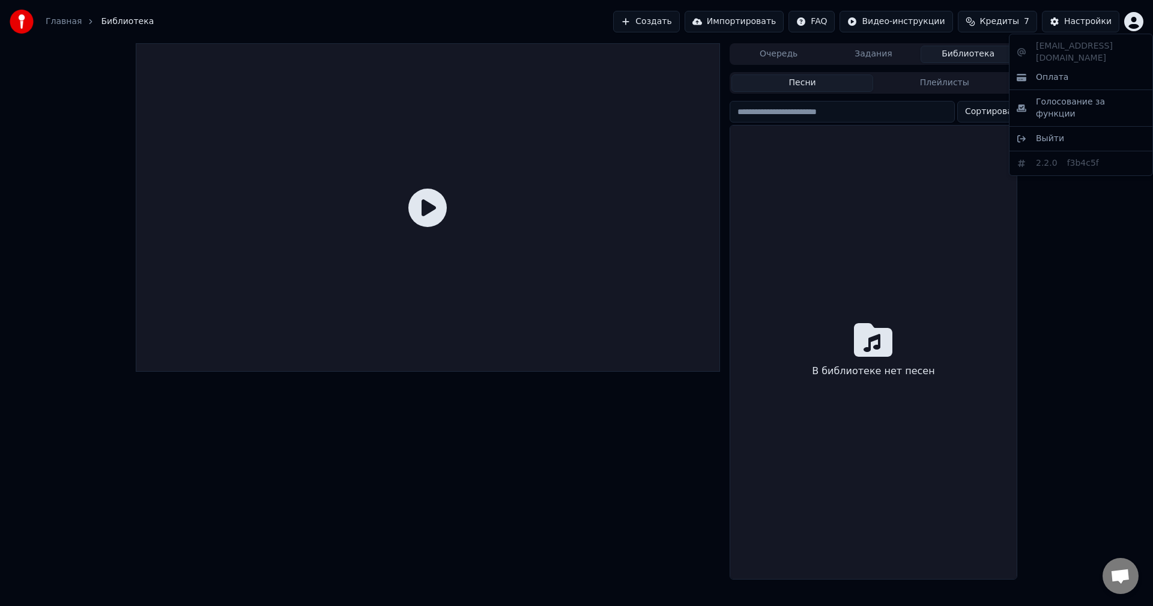
click at [1142, 17] on html "Главная Библиотека Создать Импортировать FAQ Видео-инструкции Кредиты 7 Настрой…" at bounding box center [576, 303] width 1153 height 606
click at [1068, 44] on div "urologby@mail.ru Оплата Голосование за функции Выйти 2.2.0 f3b4c5f" at bounding box center [1081, 105] width 144 height 142
click at [1058, 133] on span "Выйти" at bounding box center [1050, 139] width 28 height 12
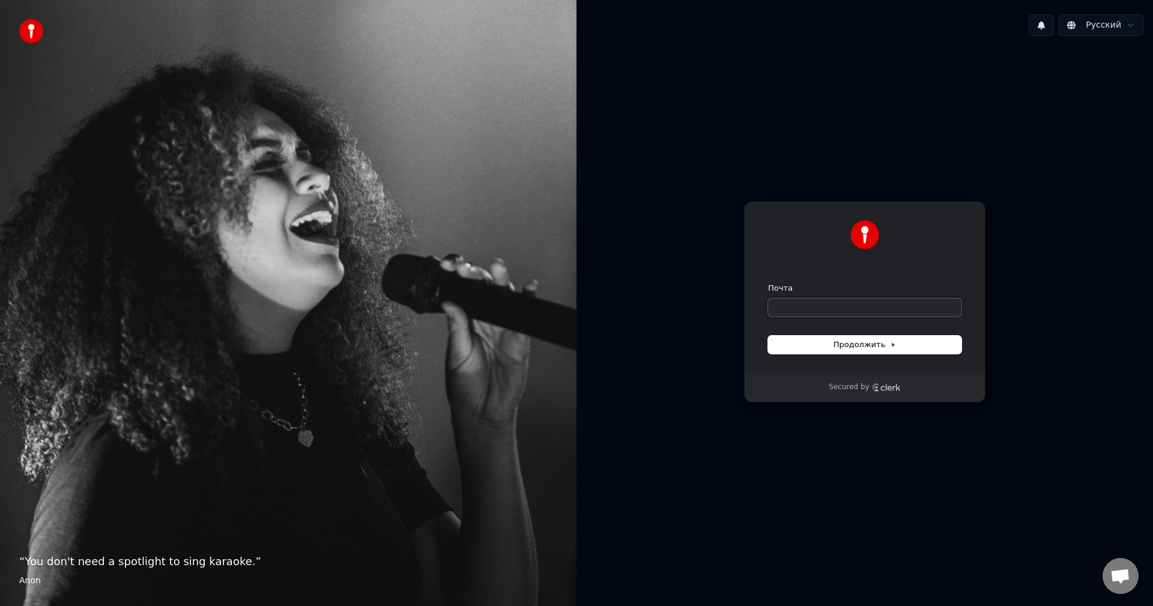
click at [813, 316] on input "Почта" at bounding box center [864, 308] width 193 height 18
click at [831, 351] on button "Продолжить" at bounding box center [864, 345] width 193 height 18
type input "**********"
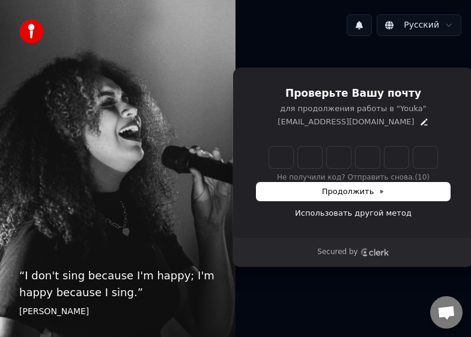
click at [28, 169] on div "“ I don't sing because I'm happy; I'm happy because I sing. ” William James" at bounding box center [118, 168] width 236 height 337
click at [276, 153] on input "Enter verification code" at bounding box center [353, 158] width 168 height 22
paste input "******"
type input "******"
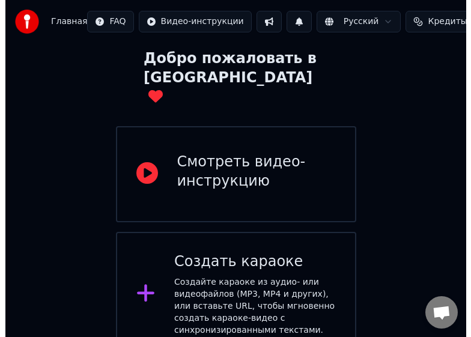
scroll to position [67, 0]
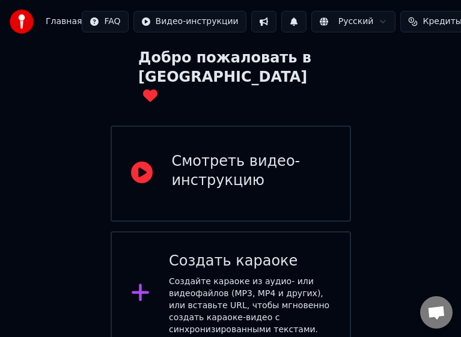
click at [422, 22] on span "Кредиты" at bounding box center [441, 22] width 39 height 12
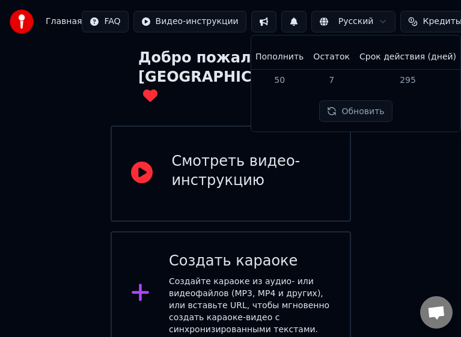
click at [287, 58] on th "Пополнить" at bounding box center [280, 57] width 58 height 24
click at [308, 58] on th "Пополнить" at bounding box center [280, 57] width 58 height 24
click at [351, 59] on th "Остаток" at bounding box center [331, 57] width 46 height 24
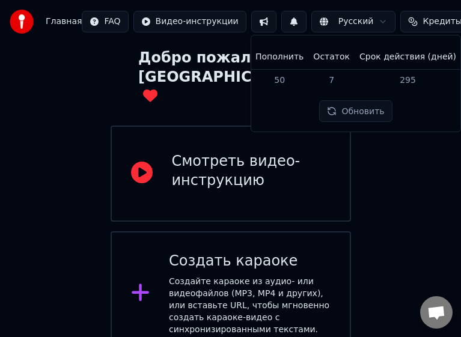
click at [409, 64] on th "Срок действия (дней)" at bounding box center [407, 57] width 106 height 24
click at [369, 114] on button "Обновить" at bounding box center [355, 111] width 73 height 22
click at [422, 21] on span "Кредиты" at bounding box center [441, 22] width 39 height 12
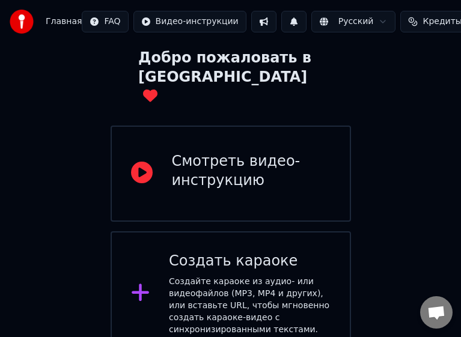
click at [422, 21] on span "Кредиты" at bounding box center [441, 22] width 39 height 12
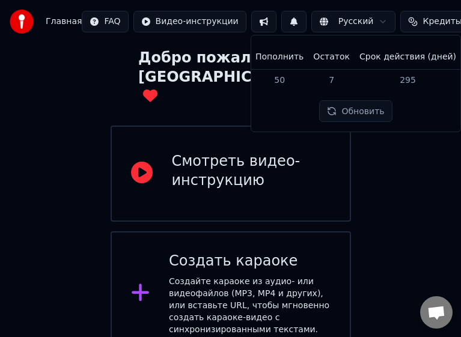
click at [226, 276] on div "Создайте караоке из аудио- или видеофайлов (MP3, MP4 и других), или вставьте UR…" at bounding box center [250, 306] width 162 height 60
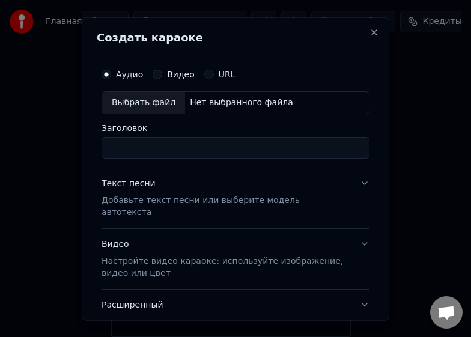
click at [151, 105] on div "Выбрать файл" at bounding box center [143, 102] width 83 height 22
type input "**********"
drag, startPoint x: 166, startPoint y: 148, endPoint x: 202, endPoint y: 148, distance: 35.4
click at [202, 148] on input "**********" at bounding box center [236, 147] width 268 height 22
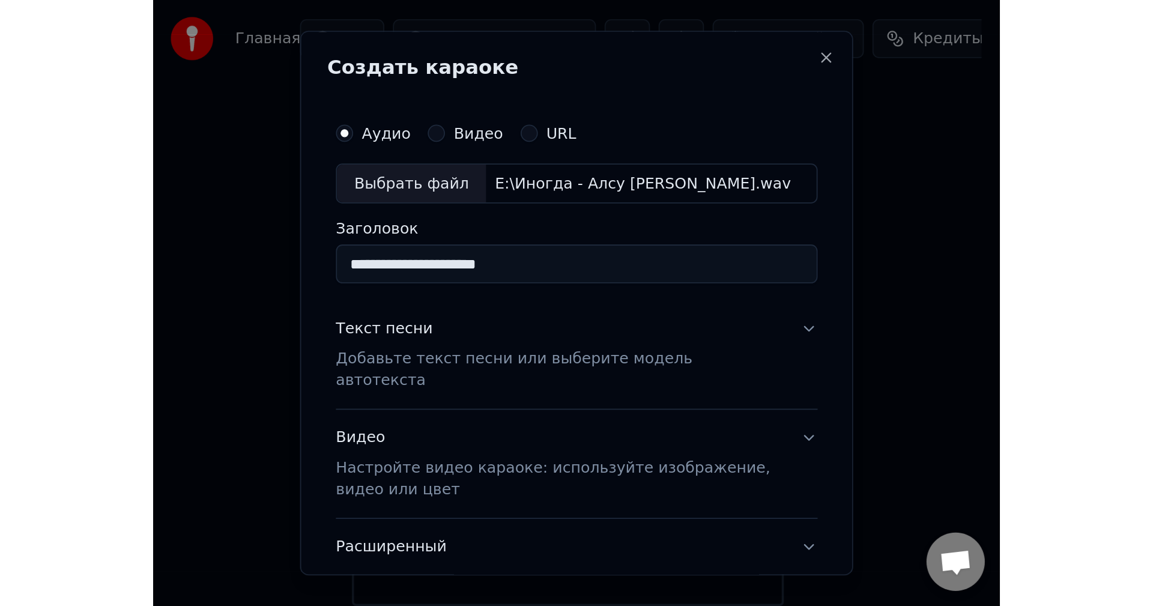
scroll to position [0, 0]
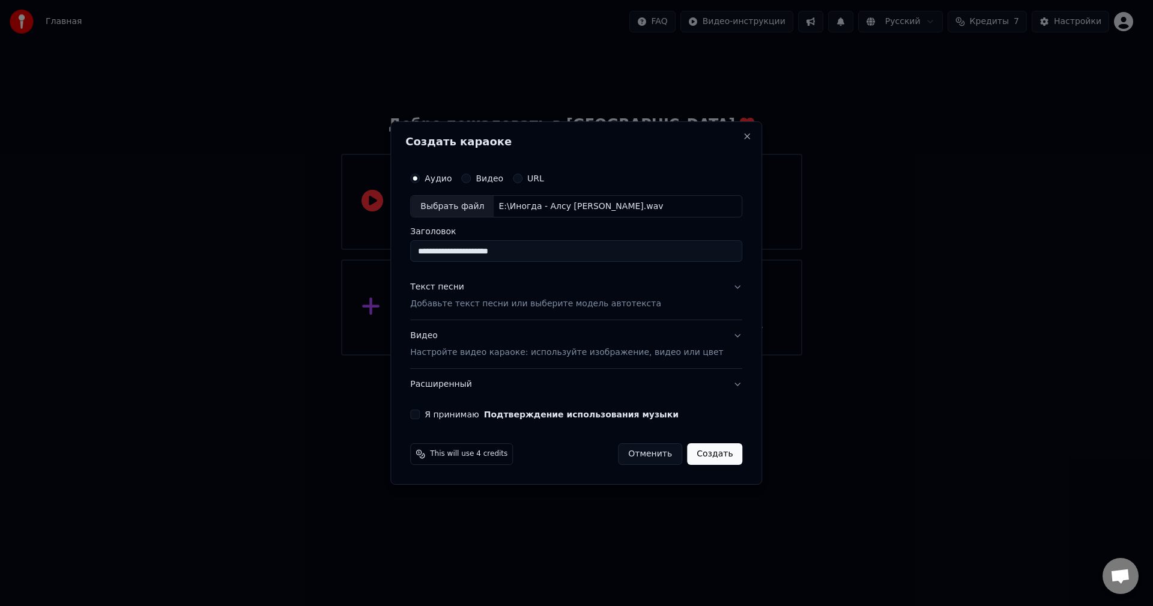
click at [454, 304] on p "Добавьте текст песни или выберите модель автотекста" at bounding box center [535, 305] width 251 height 12
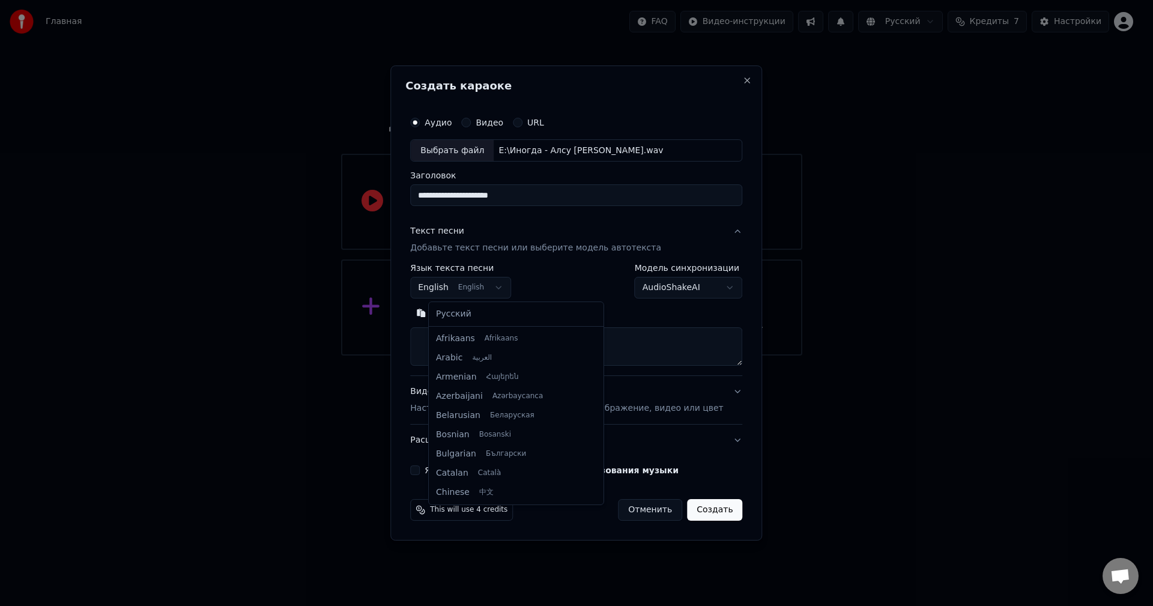
click at [470, 287] on body "**********" at bounding box center [571, 178] width 1143 height 356
select select "**"
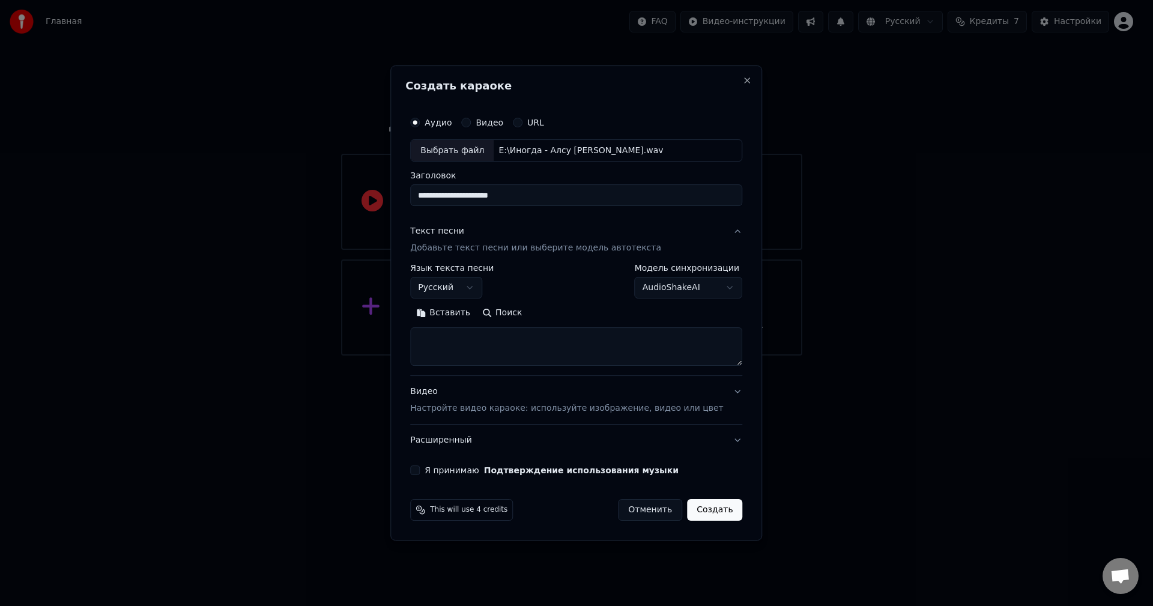
click at [468, 336] on textarea at bounding box center [576, 347] width 332 height 38
click at [456, 317] on button "Вставить" at bounding box center [443, 313] width 66 height 19
click at [470, 317] on button "Развернуть" at bounding box center [567, 313] width 76 height 19
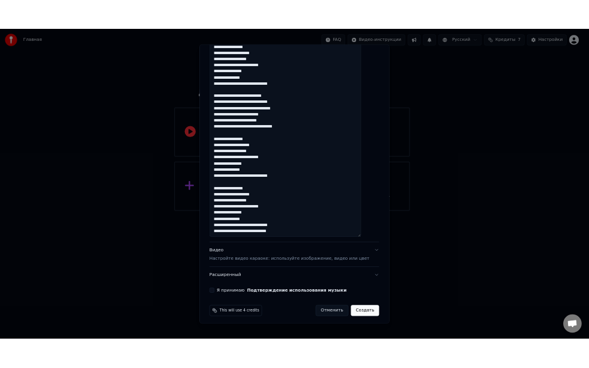
scroll to position [357, 0]
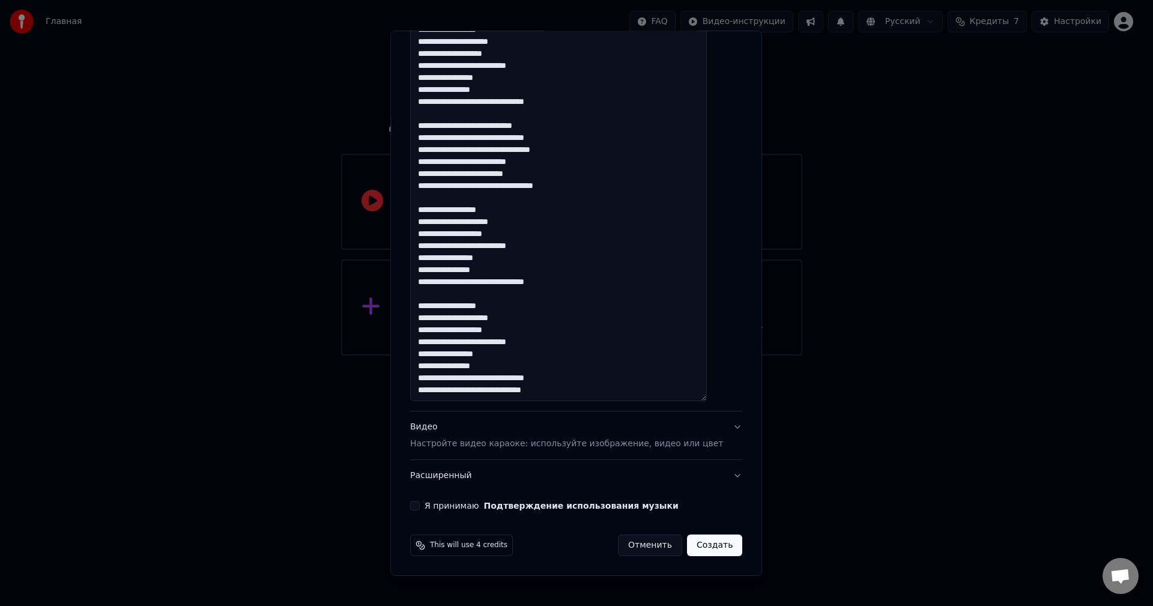
click at [420, 336] on button "Я принимаю Подтверждение использования музыки" at bounding box center [415, 506] width 10 height 10
click at [470, 336] on button "Создать" at bounding box center [714, 546] width 55 height 22
type textarea "**********"
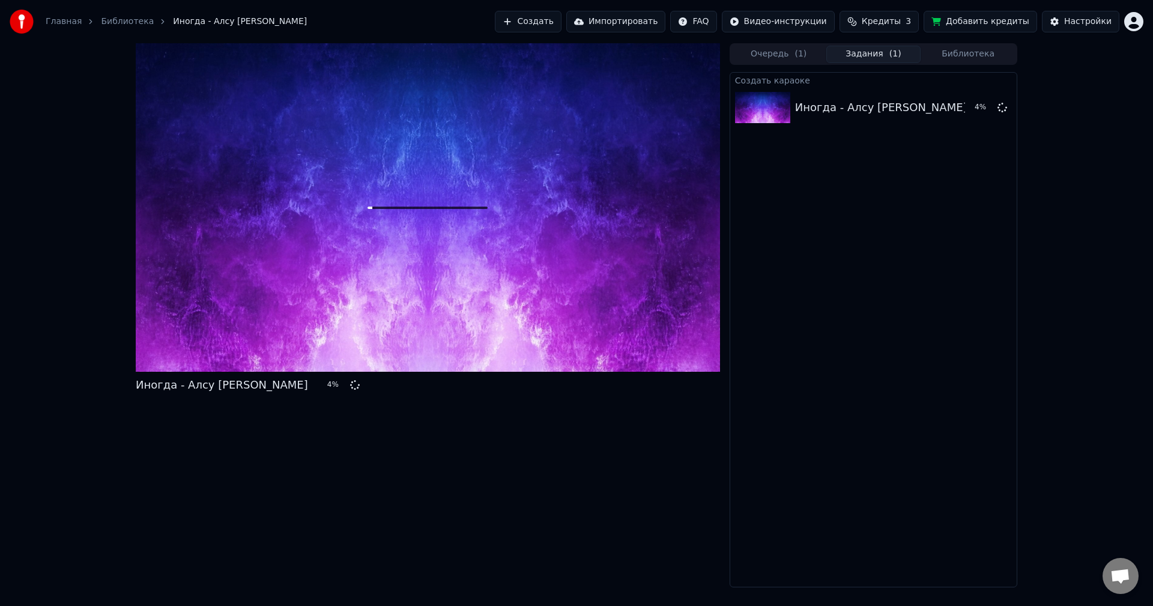
click at [470, 24] on span "Кредиты" at bounding box center [881, 22] width 39 height 12
click at [470, 223] on div "Создать караоке Иногда - Алсу [PERSON_NAME] 4 %" at bounding box center [874, 329] width 288 height 515
click at [470, 23] on button "Добавить кредиты" at bounding box center [981, 22] width 114 height 22
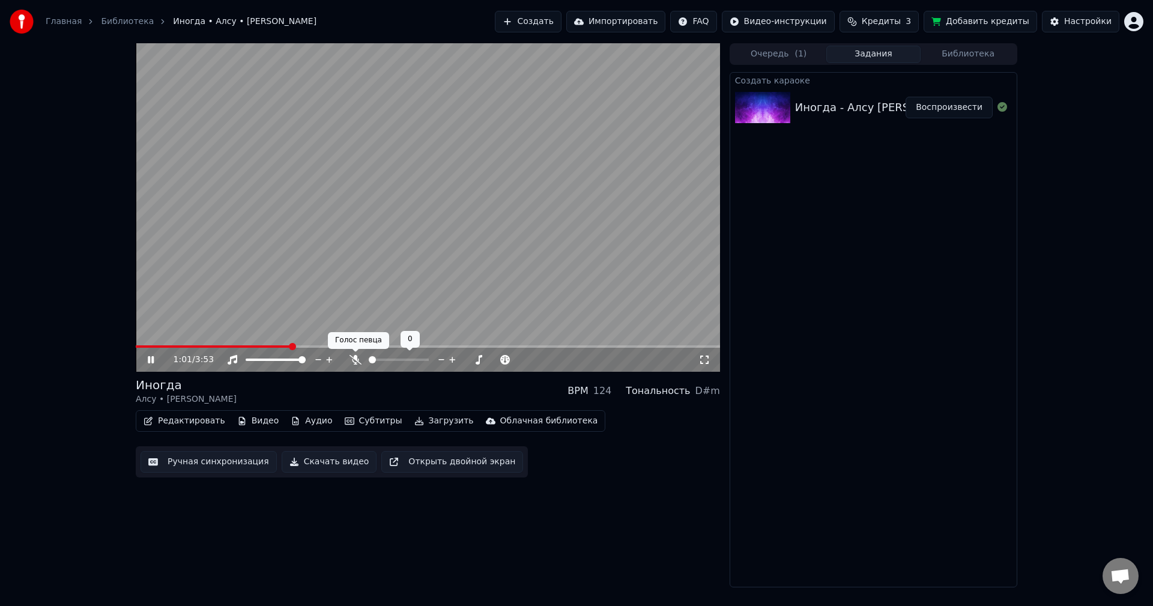
click at [355, 336] on icon at bounding box center [356, 360] width 12 height 10
click at [357, 336] on icon at bounding box center [356, 360] width 12 height 10
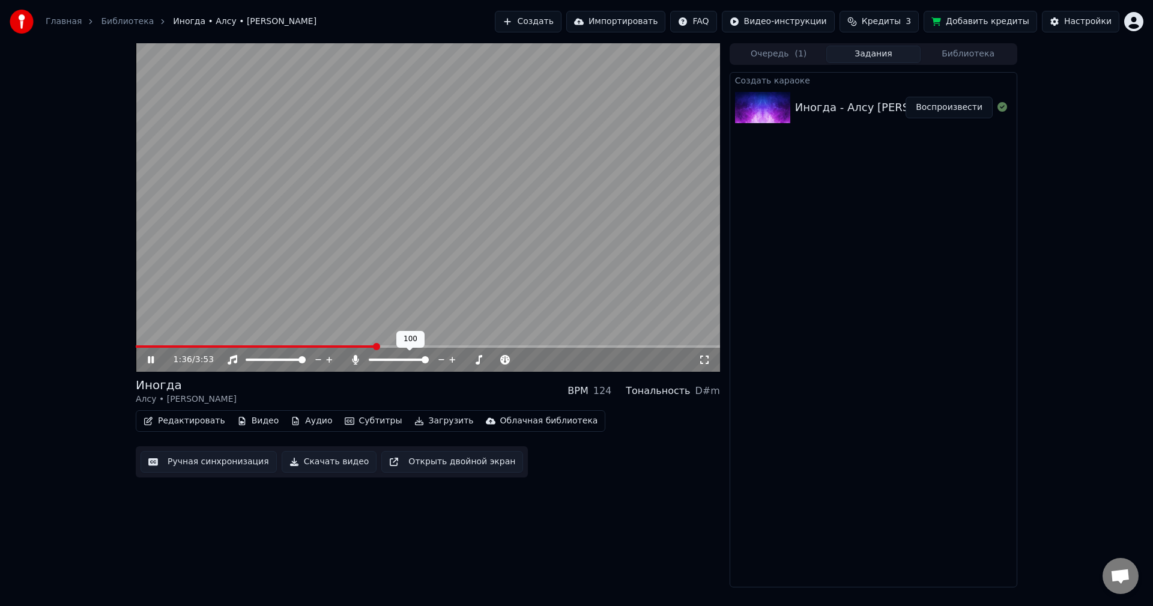
click at [357, 336] on icon at bounding box center [356, 360] width 12 height 10
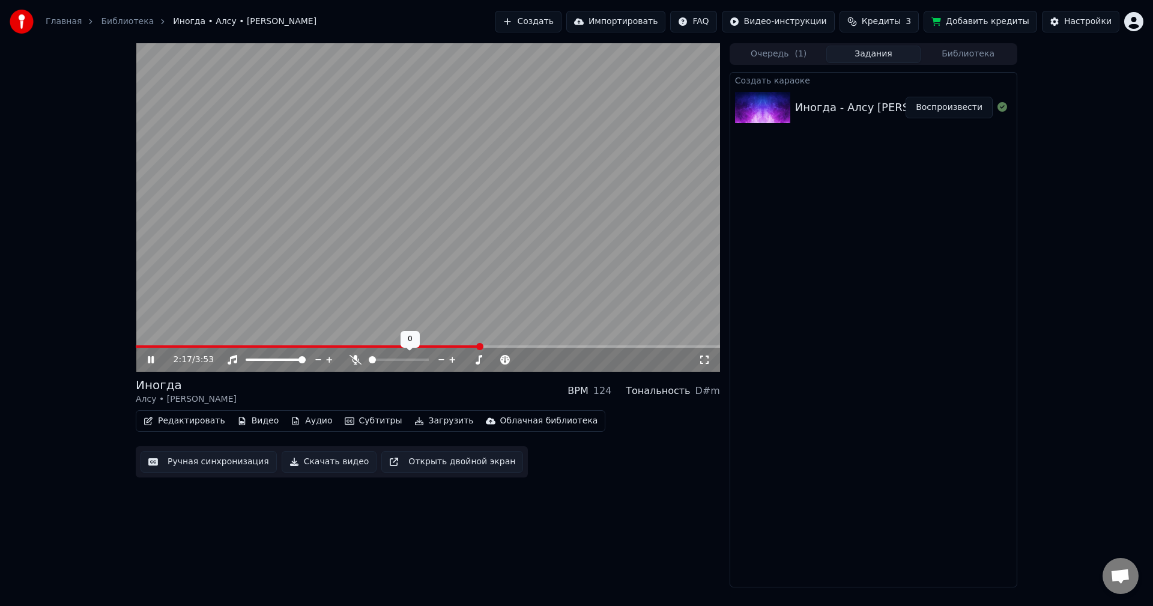
click at [357, 336] on icon at bounding box center [356, 360] width 12 height 10
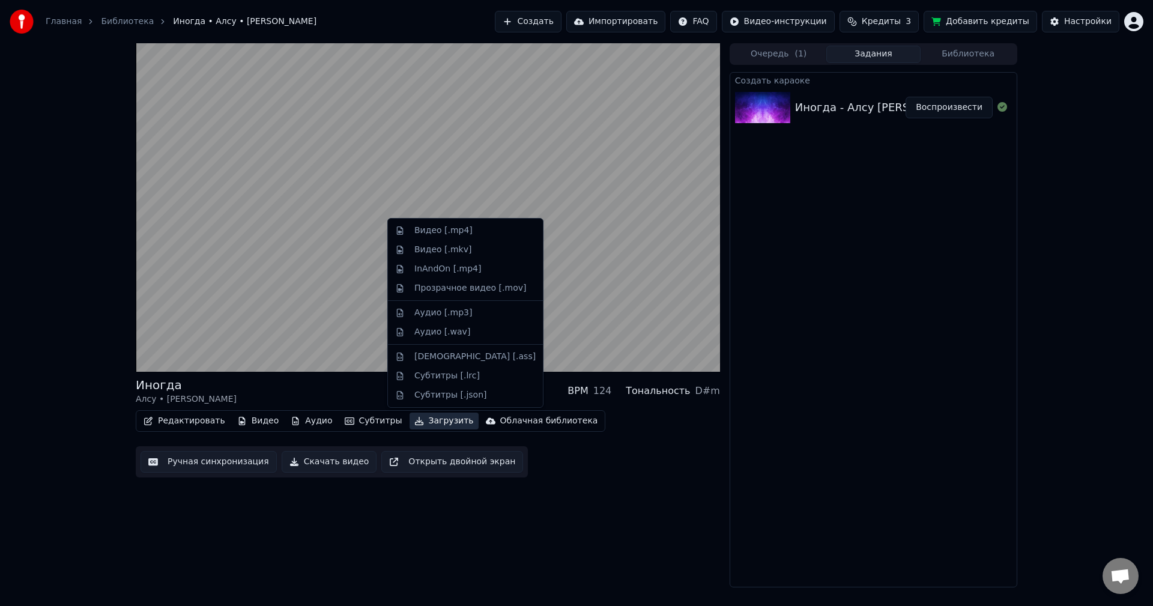
click at [428, 336] on button "Загрузить" at bounding box center [444, 421] width 69 height 17
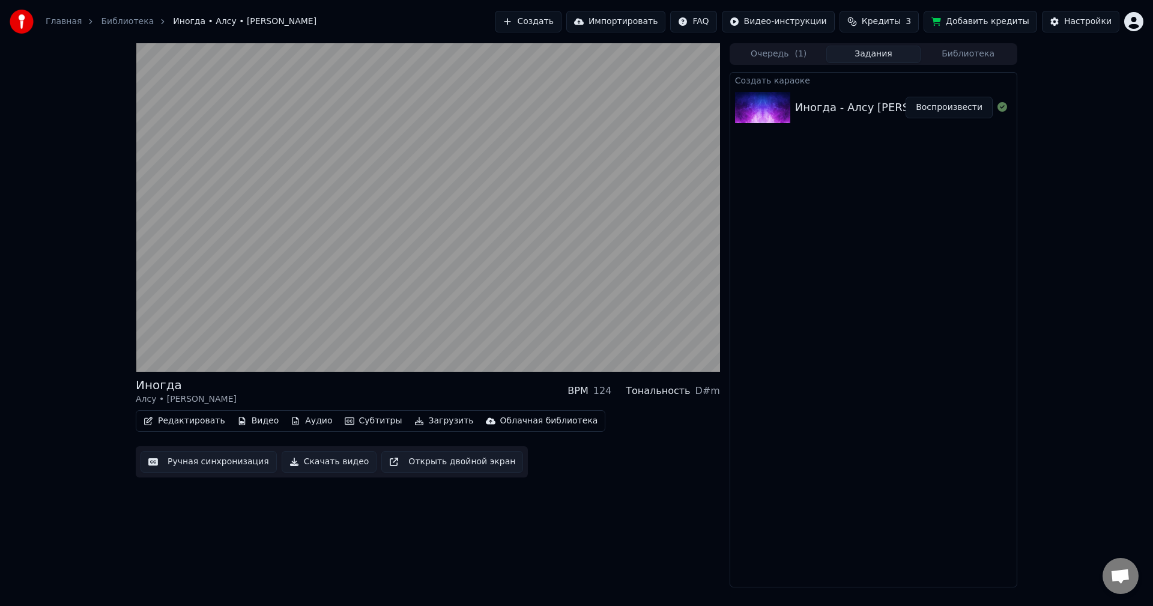
click at [470, 336] on div "Иногда Алсу • [PERSON_NAME] BPM 124 Тональность D#m Редактировать Видео Аудио С…" at bounding box center [428, 315] width 585 height 544
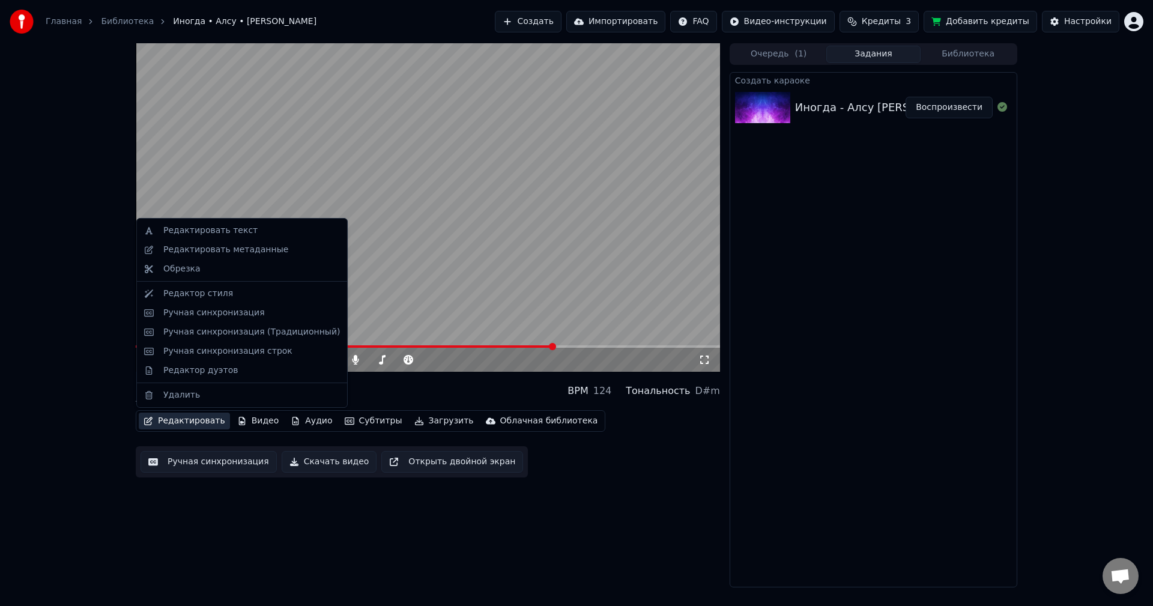
click at [209, 336] on button "Редактировать" at bounding box center [184, 421] width 91 height 17
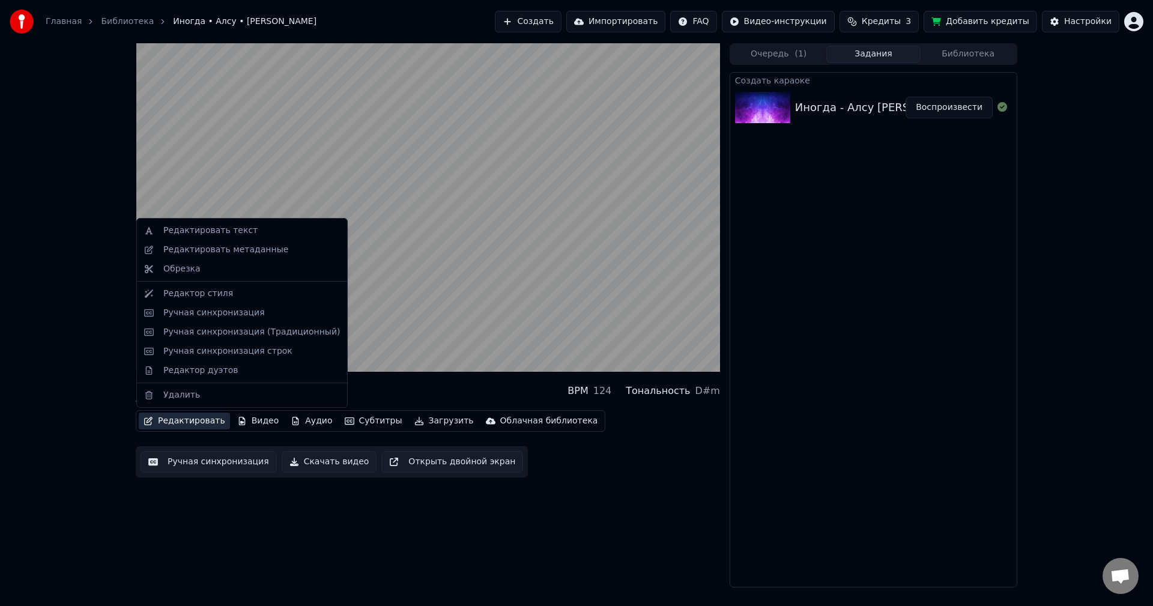
drag, startPoint x: 274, startPoint y: 229, endPoint x: 207, endPoint y: 390, distance: 174.3
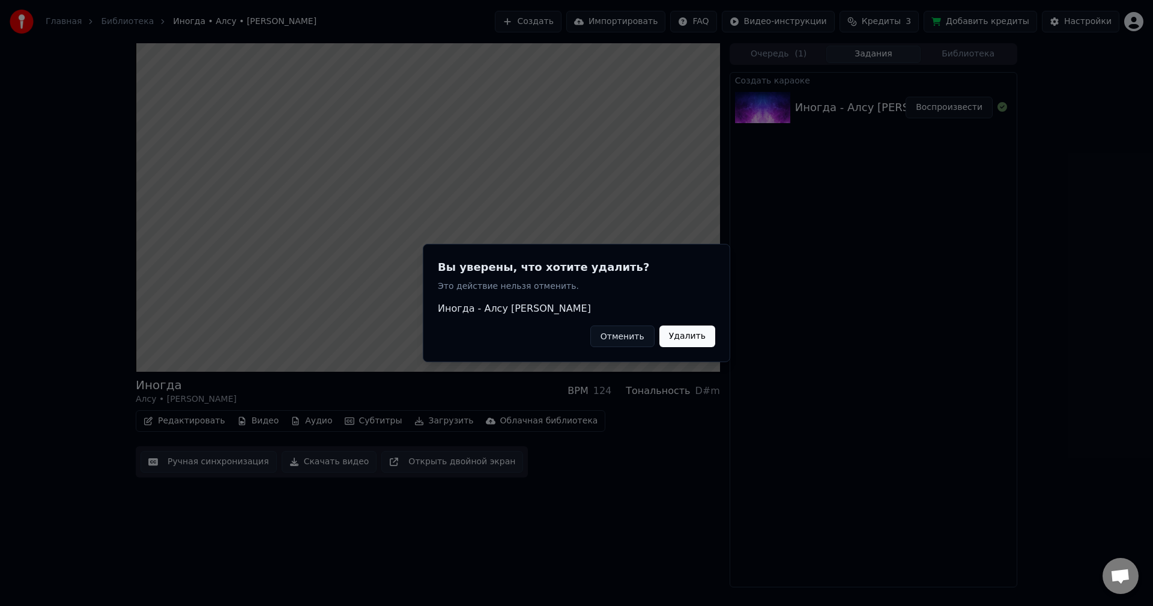
click at [470, 336] on button "Отменить" at bounding box center [623, 337] width 64 height 22
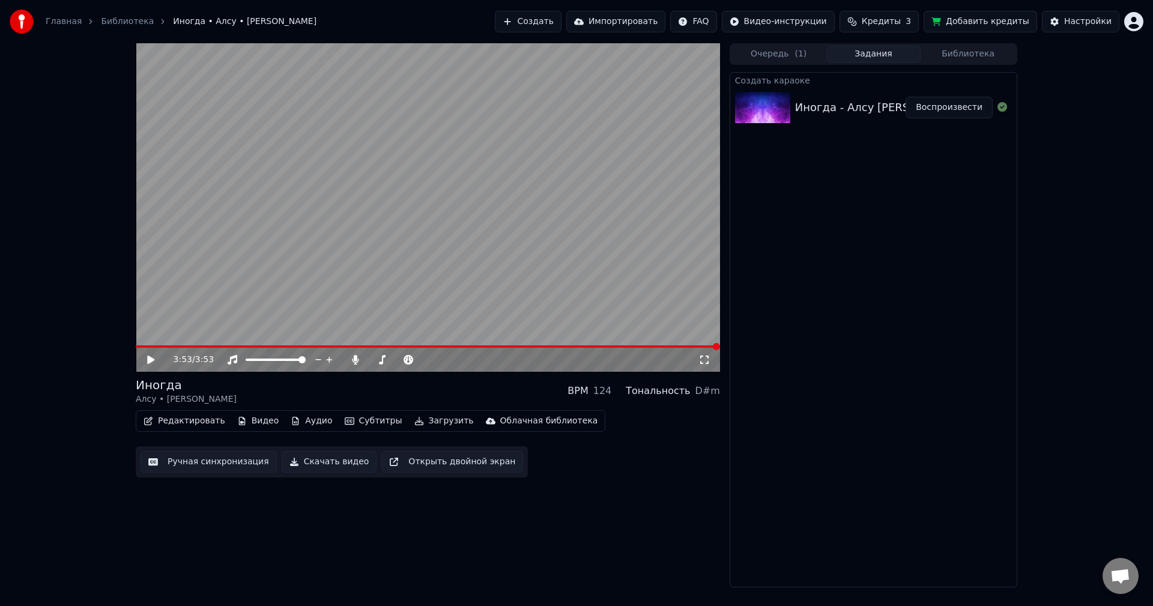
click at [195, 336] on button "Редактировать" at bounding box center [184, 421] width 91 height 17
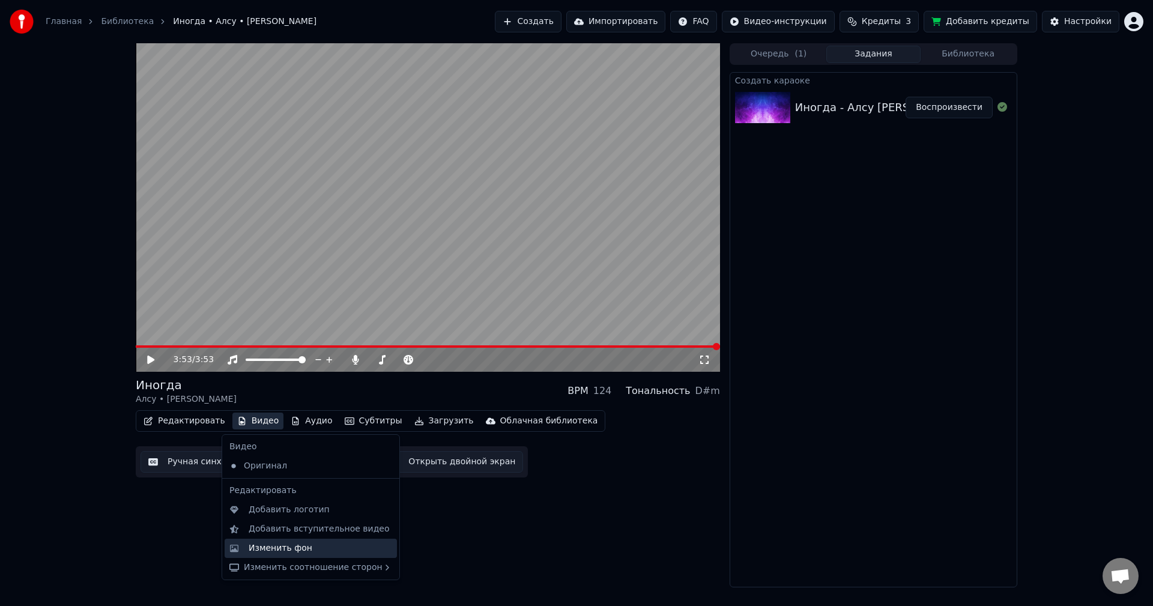
click at [273, 336] on div "Изменить фон" at bounding box center [281, 548] width 64 height 12
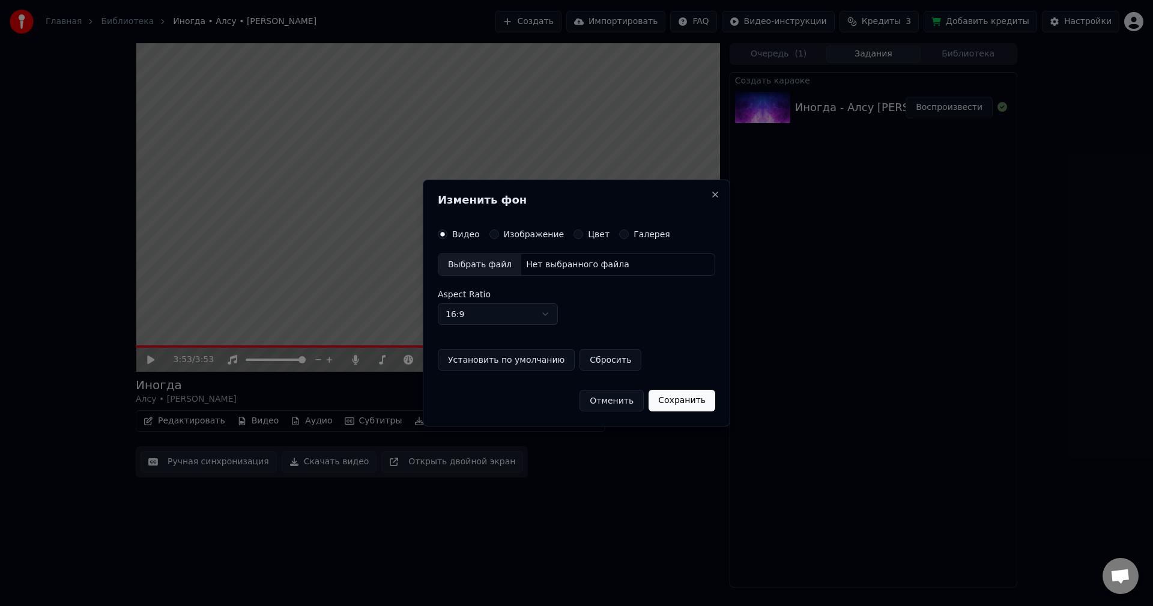
click at [470, 235] on button "Изображение" at bounding box center [495, 234] width 10 height 10
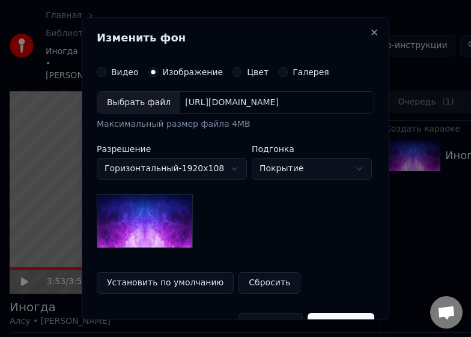
click at [169, 71] on label "Изображение" at bounding box center [193, 71] width 61 height 8
click at [158, 71] on button "Изображение" at bounding box center [153, 72] width 10 height 10
click at [155, 101] on div "Выбрать файл" at bounding box center [138, 102] width 83 height 22
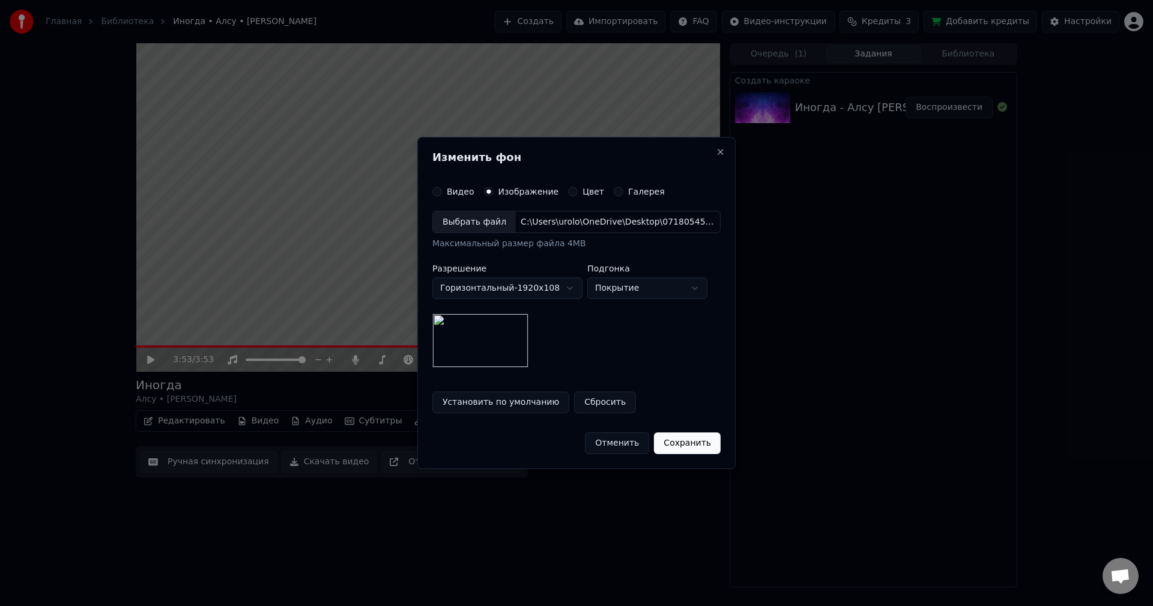
click at [470, 336] on button "Сохранить" at bounding box center [687, 444] width 67 height 22
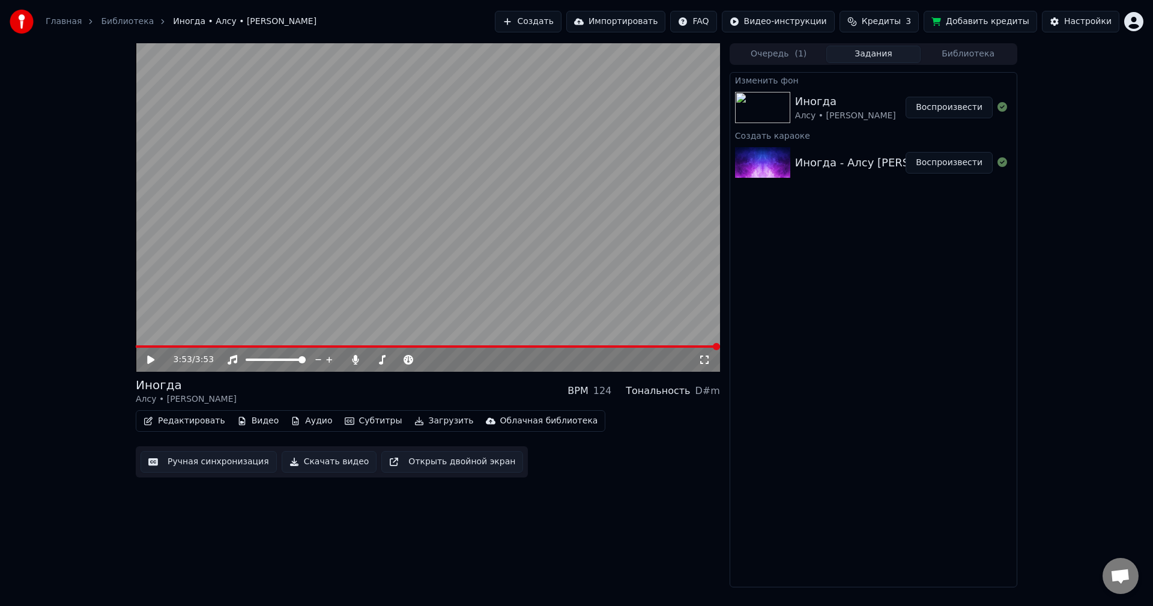
click at [470, 112] on button "Воспроизвести" at bounding box center [949, 108] width 87 height 22
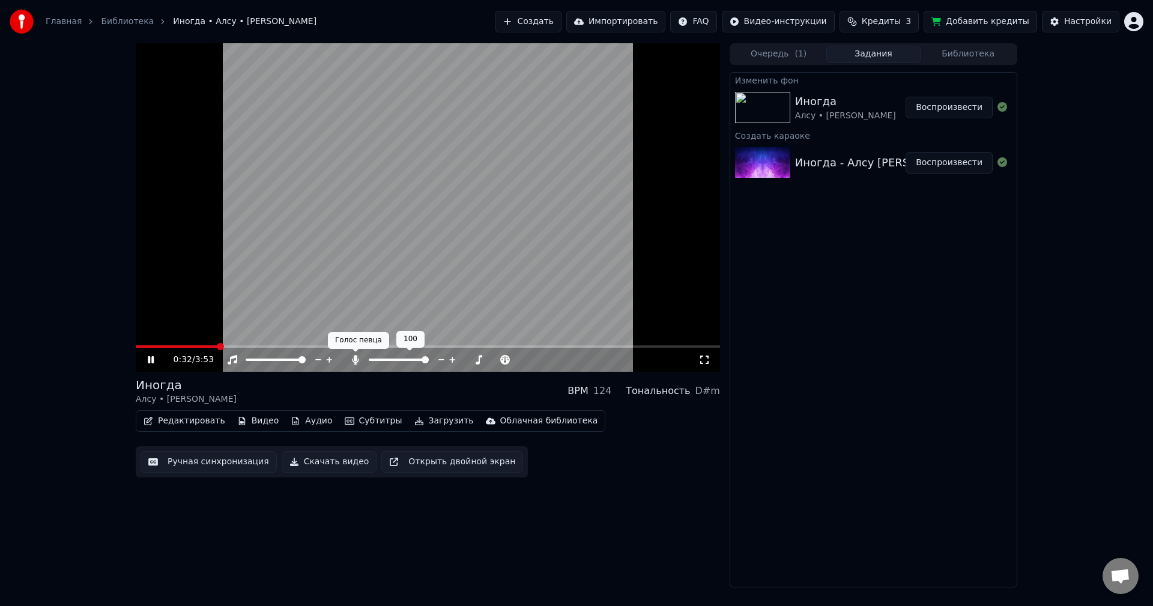
click at [354, 336] on icon at bounding box center [355, 360] width 7 height 10
click at [356, 336] on icon at bounding box center [356, 360] width 12 height 10
click at [356, 336] on icon at bounding box center [355, 360] width 7 height 10
click at [359, 336] on div "2:25 / 3:53" at bounding box center [428, 360] width 585 height 24
click at [354, 336] on icon at bounding box center [356, 360] width 12 height 10
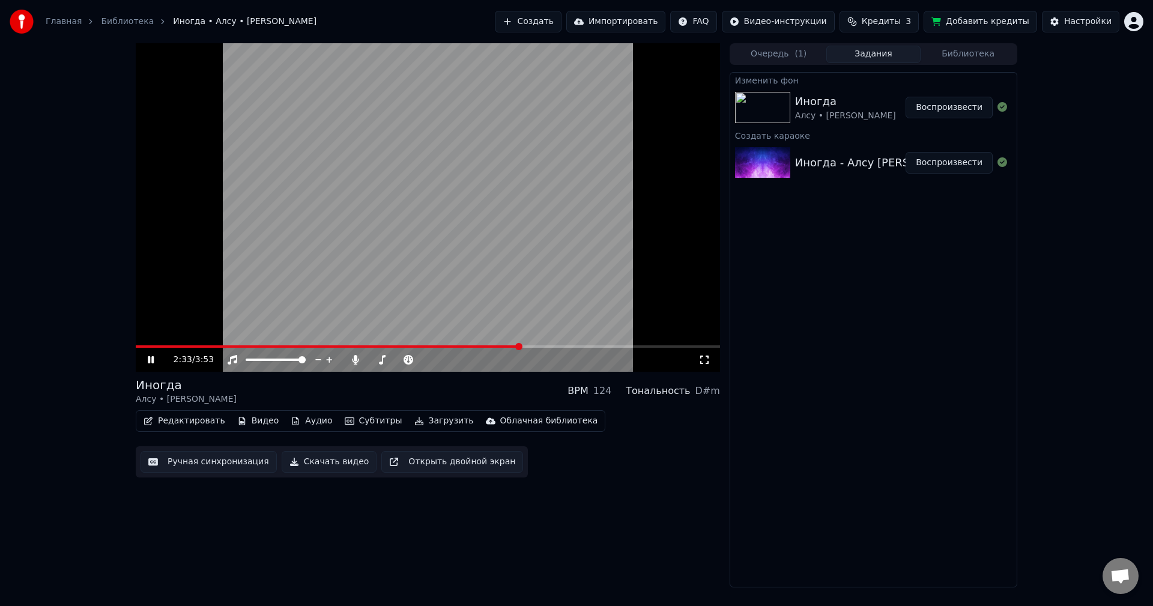
click at [153, 336] on icon at bounding box center [151, 359] width 6 height 7
click at [136, 336] on span at bounding box center [139, 346] width 7 height 7
click at [153, 336] on icon at bounding box center [150, 360] width 7 height 8
drag, startPoint x: 421, startPoint y: 357, endPoint x: 408, endPoint y: 358, distance: 12.6
click at [408, 336] on div at bounding box center [410, 360] width 97 height 12
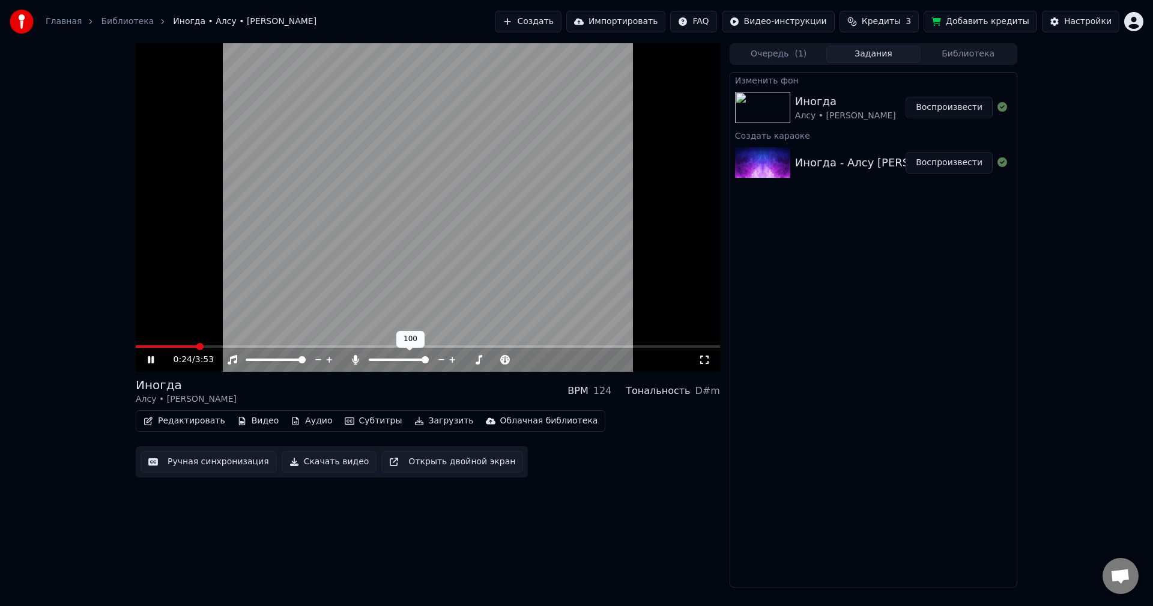
click at [402, 336] on span at bounding box center [399, 360] width 60 height 2
click at [419, 336] on span at bounding box center [420, 359] width 7 height 7
click at [380, 336] on icon at bounding box center [382, 360] width 12 height 10
click at [421, 336] on span at bounding box center [420, 359] width 7 height 7
click at [352, 336] on icon at bounding box center [356, 360] width 12 height 10
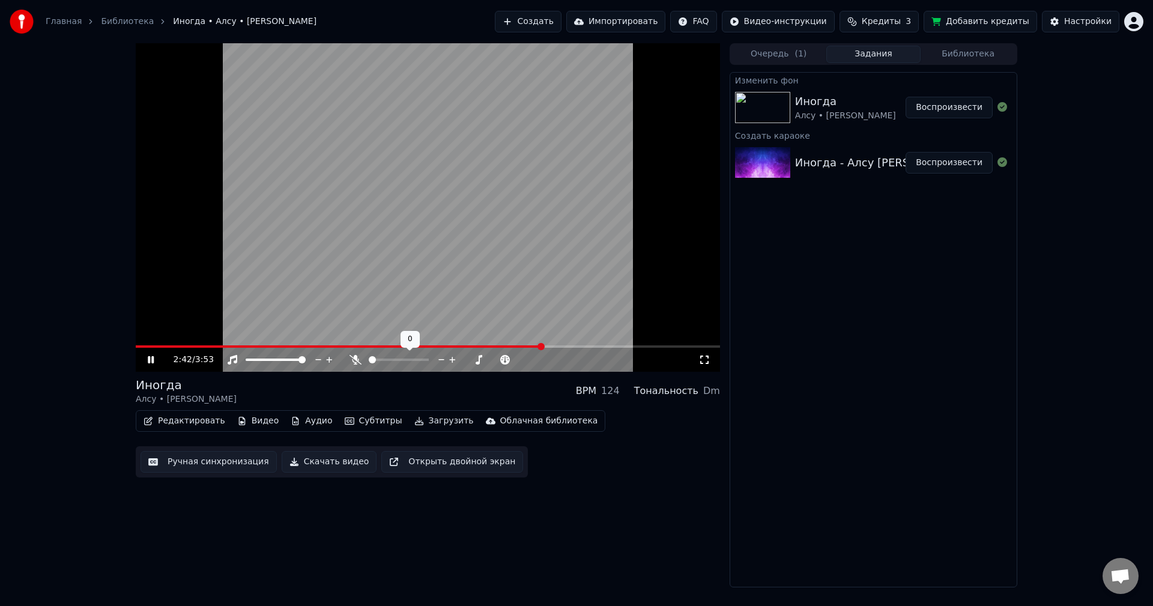
click at [354, 336] on icon at bounding box center [356, 360] width 12 height 10
click at [354, 336] on icon at bounding box center [355, 360] width 7 height 10
click at [149, 336] on icon at bounding box center [150, 360] width 7 height 8
click at [470, 20] on button "Добавить кредиты" at bounding box center [981, 22] width 114 height 22
click at [354, 336] on icon at bounding box center [356, 360] width 12 height 10
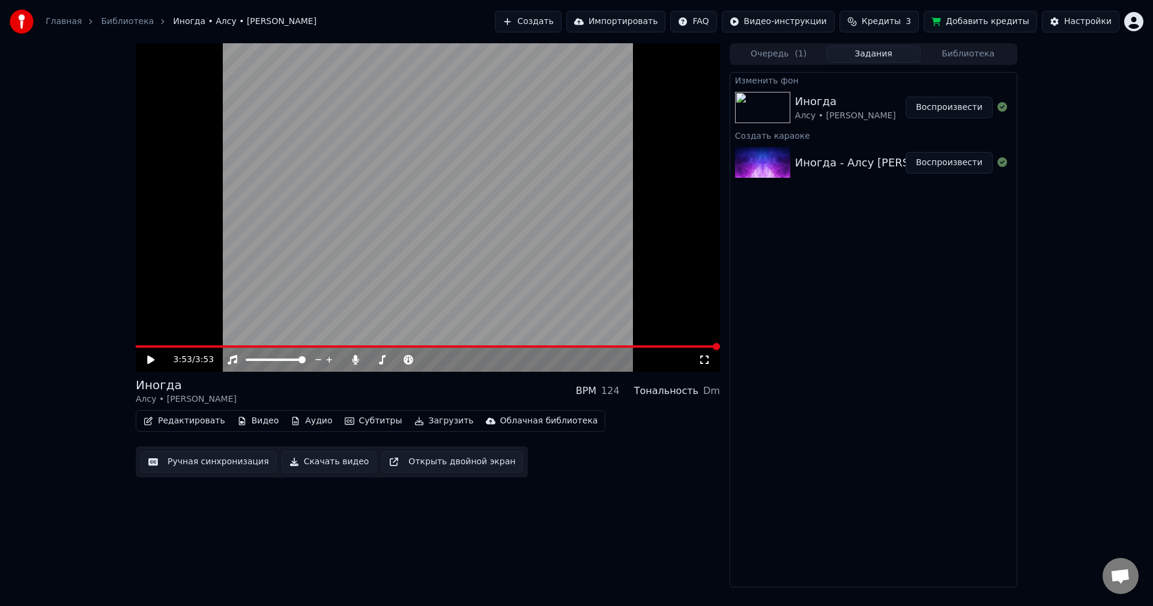
click at [358, 336] on icon at bounding box center [355, 360] width 7 height 10
click at [408, 336] on icon at bounding box center [409, 360] width 12 height 10
click at [430, 336] on button "Загрузить" at bounding box center [444, 421] width 69 height 17
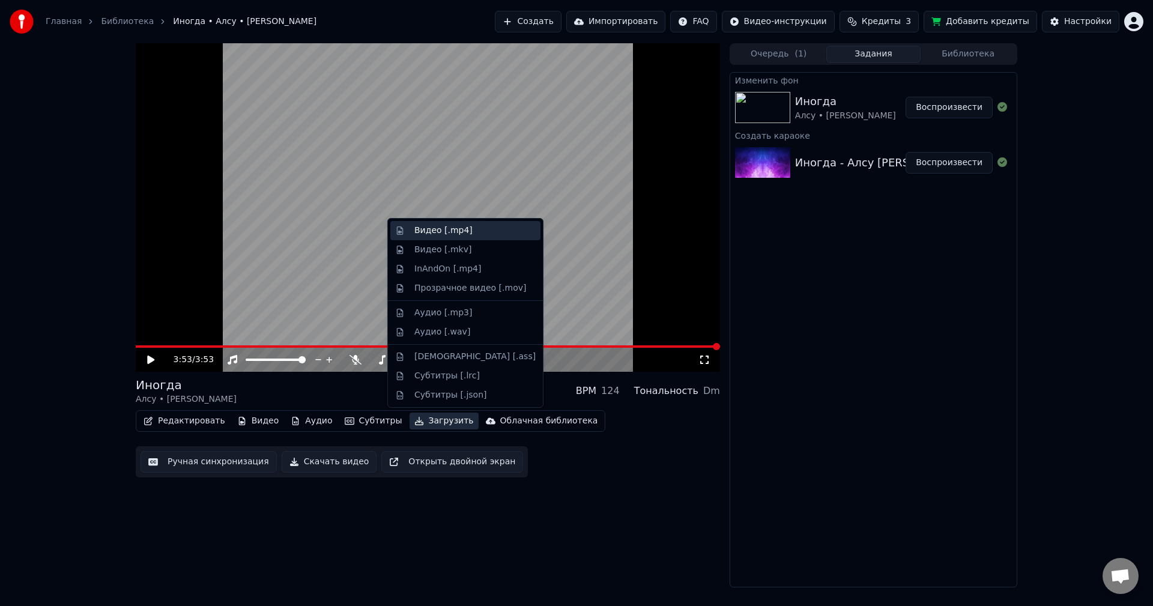
click at [470, 232] on div "Видео [.mp4]" at bounding box center [475, 231] width 121 height 12
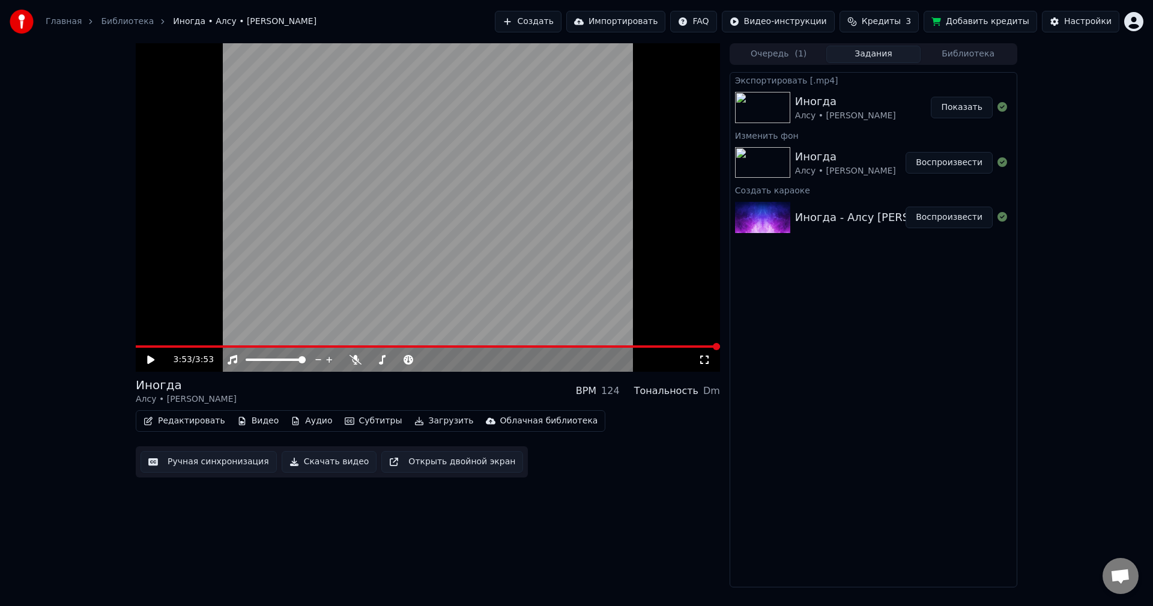
click at [470, 108] on button "Показать" at bounding box center [962, 108] width 62 height 22
click at [355, 336] on icon at bounding box center [356, 360] width 12 height 10
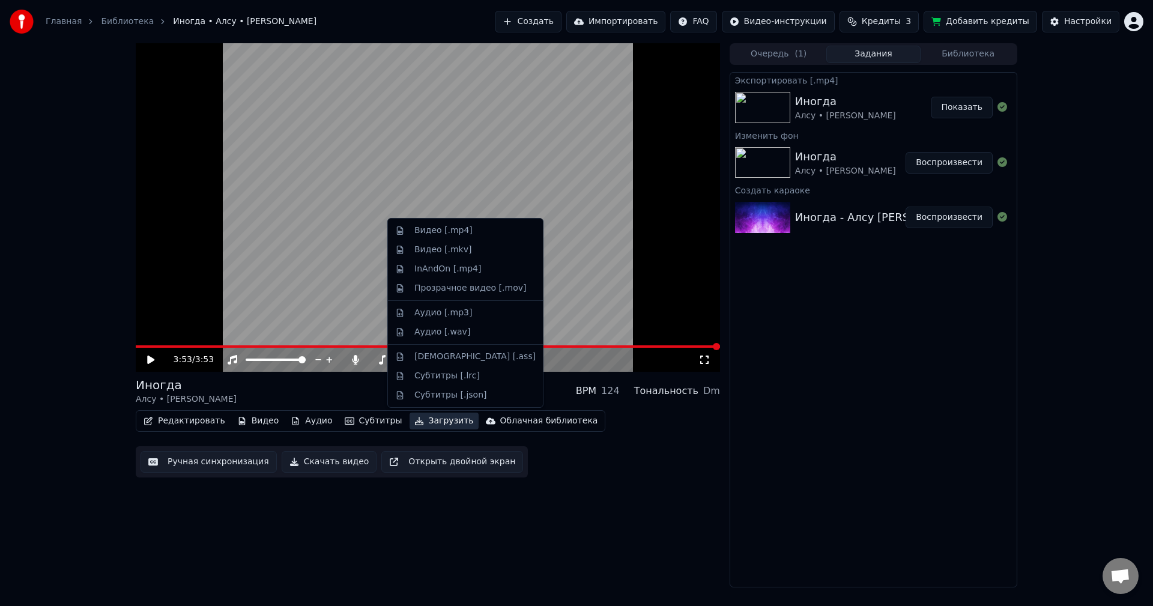
click at [439, 336] on button "Загрузить" at bounding box center [444, 421] width 69 height 17
click at [445, 226] on div "Видео [.mp4]" at bounding box center [444, 231] width 58 height 12
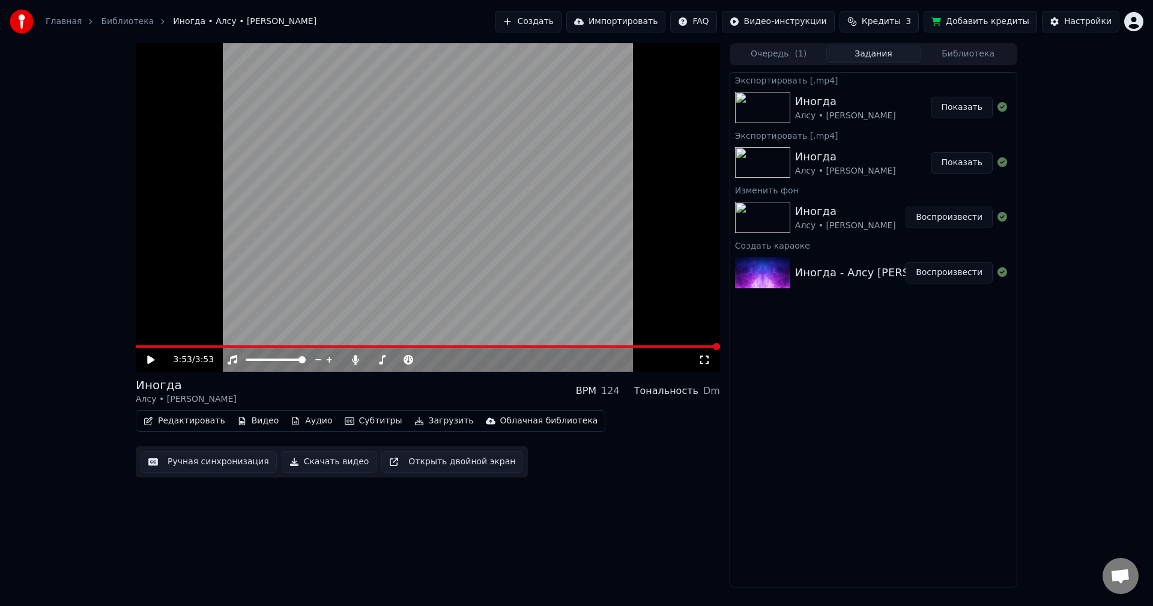
click at [470, 107] on button "Показать" at bounding box center [962, 108] width 62 height 22
click at [155, 336] on icon at bounding box center [159, 360] width 28 height 10
click at [174, 336] on span at bounding box center [428, 346] width 585 height 2
click at [425, 336] on span at bounding box center [428, 346] width 585 height 2
click at [470, 60] on button "Библиотека" at bounding box center [968, 54] width 95 height 17
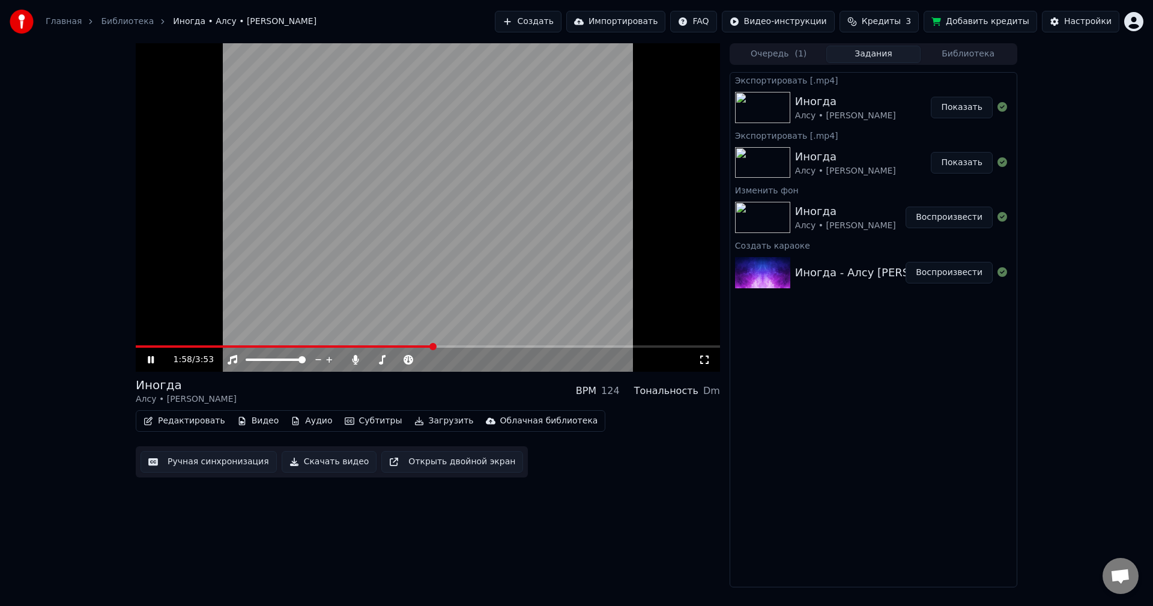
click at [470, 60] on button "Задания" at bounding box center [874, 54] width 95 height 17
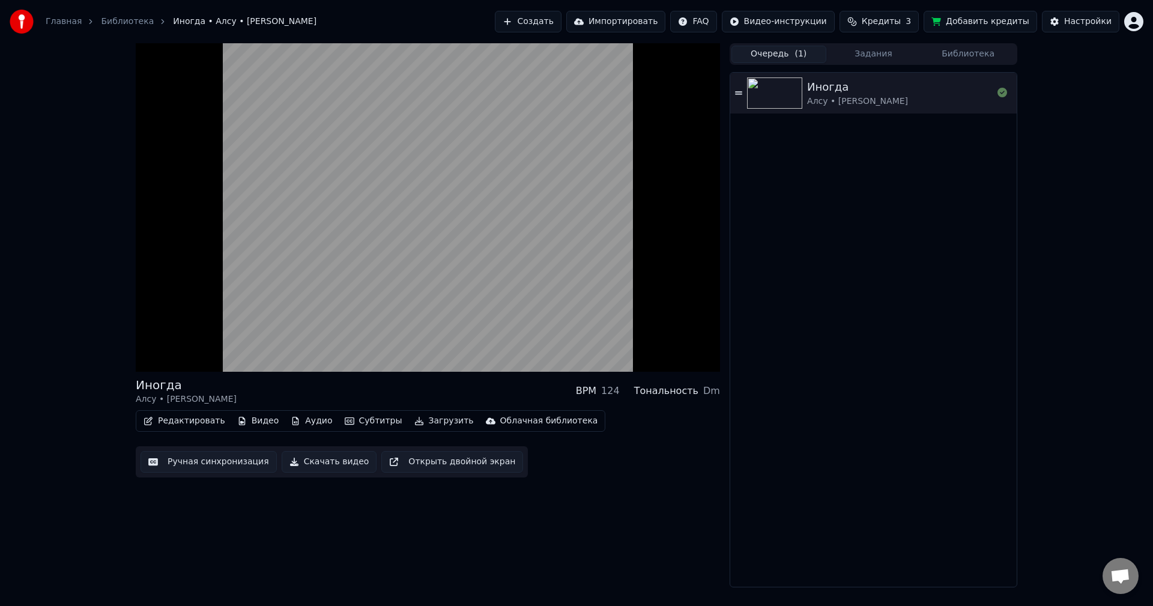
click at [470, 52] on button "Очередь ( 1 )" at bounding box center [779, 54] width 95 height 17
click at [470, 14] on button "Настройки" at bounding box center [1080, 22] width 77 height 22
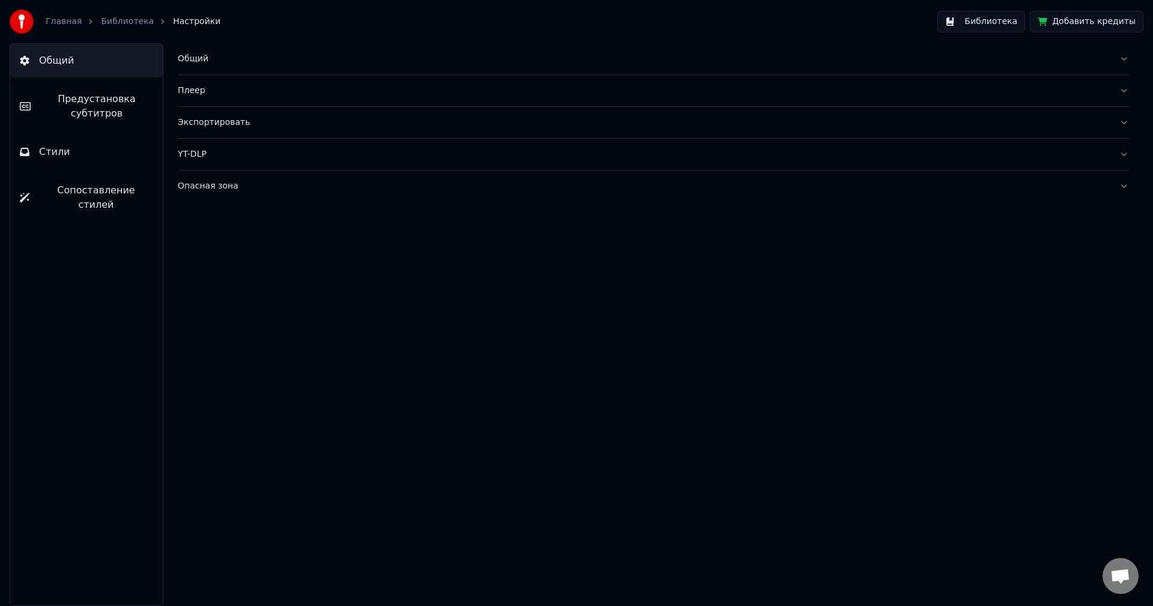
click at [470, 22] on button "Библиотека" at bounding box center [982, 22] width 88 height 22
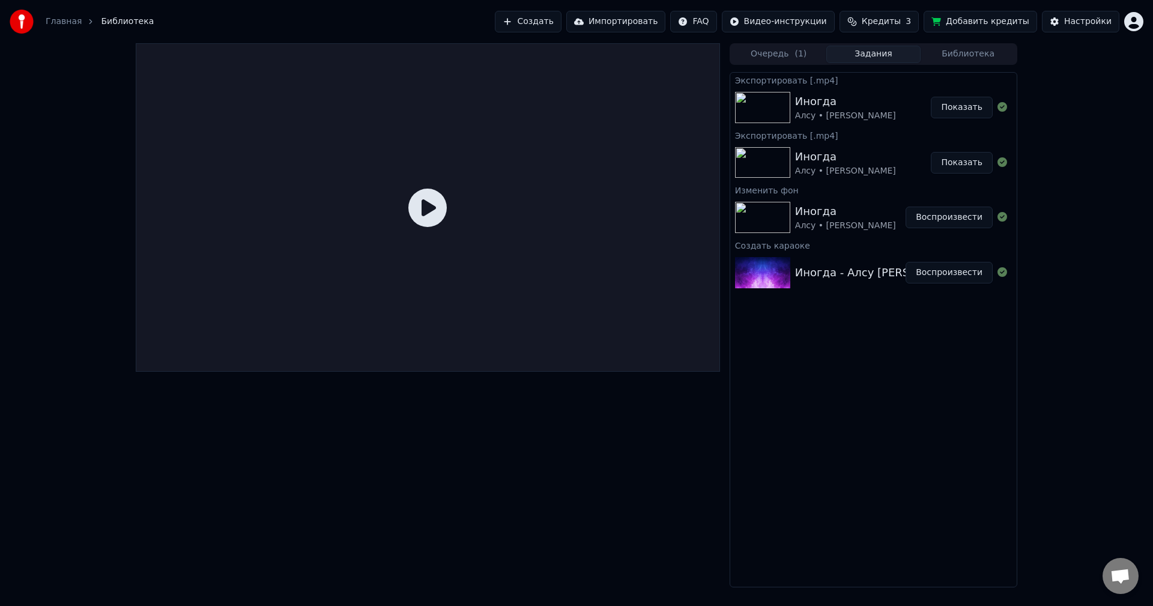
click at [470, 56] on button "Задания" at bounding box center [874, 54] width 95 height 17
click at [470, 57] on button "Очередь ( 1 )" at bounding box center [779, 54] width 95 height 17
